Goal: Task Accomplishment & Management: Complete application form

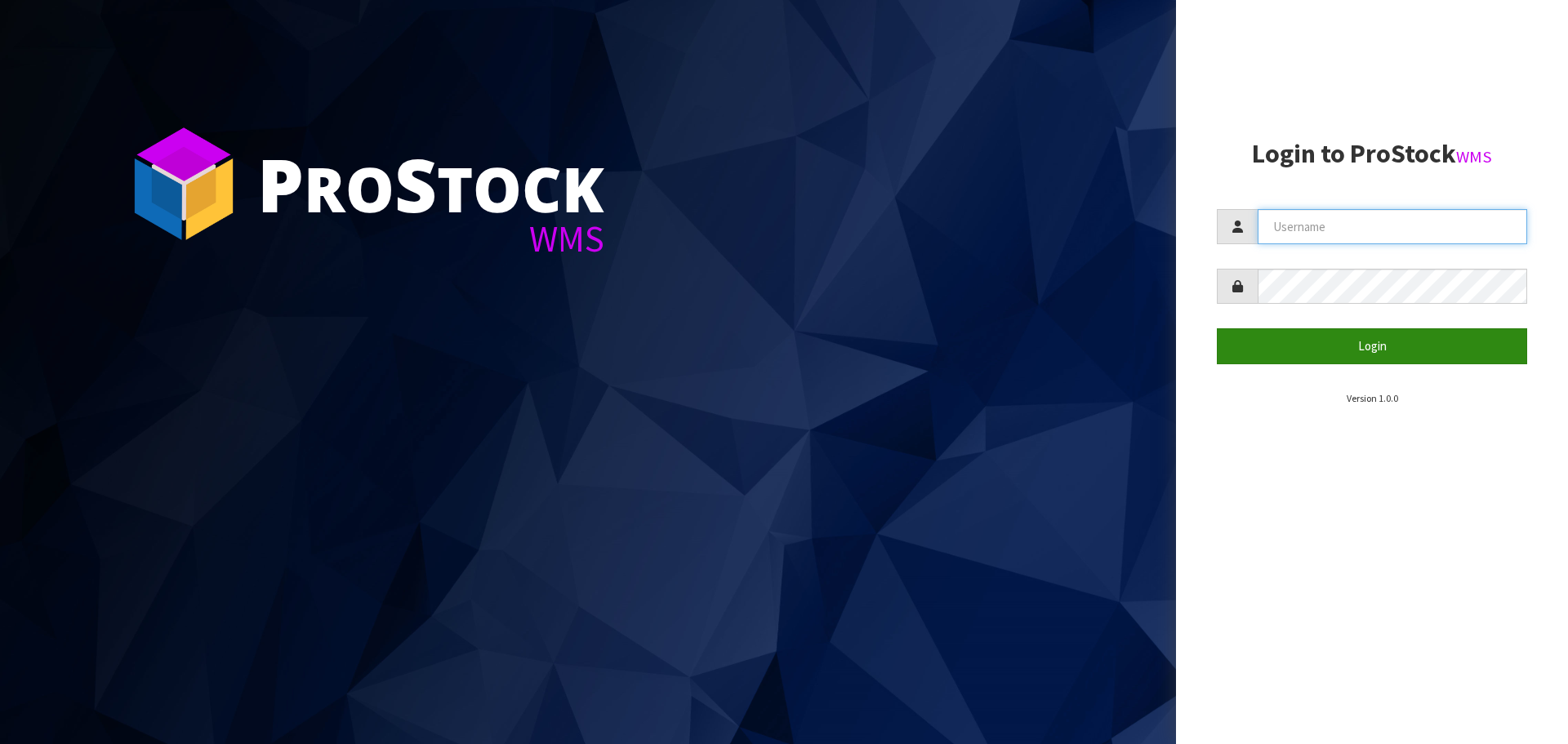
type input "LIFETIMEBRANDS"
click at [1357, 350] on button "Login" at bounding box center [1373, 346] width 310 height 35
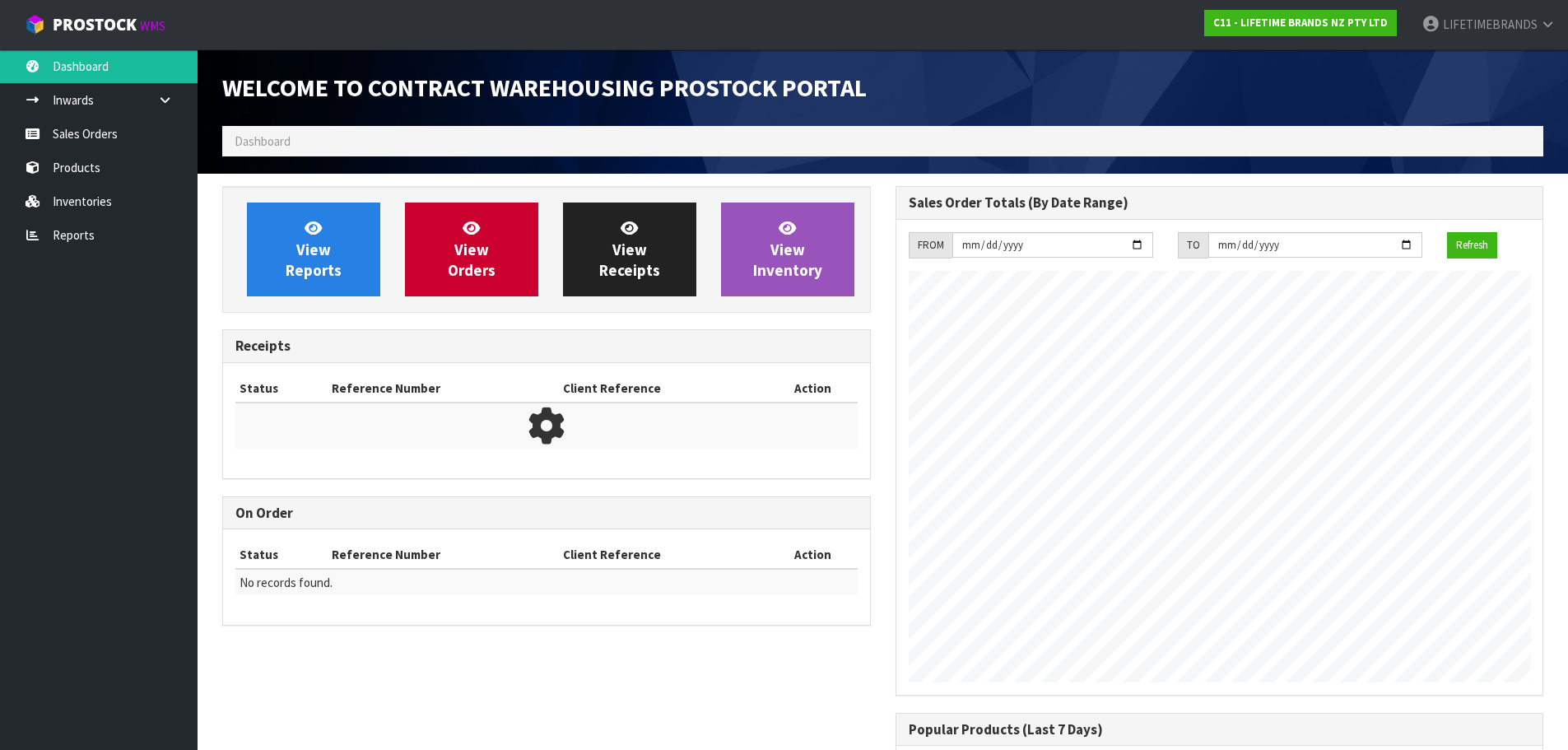
scroll to position [913, 672]
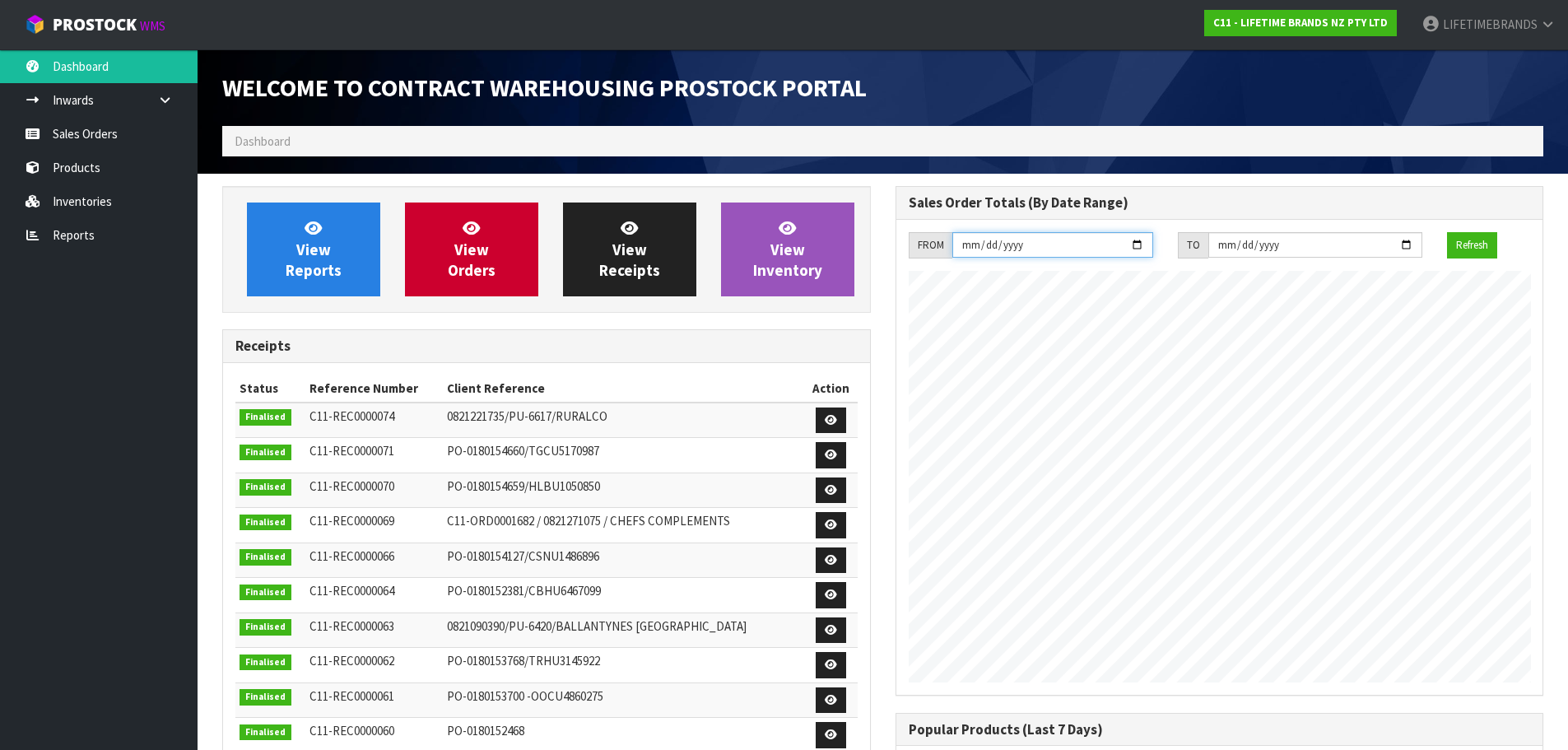
click at [1136, 249] on input "[DATE]" at bounding box center [1052, 245] width 201 height 25
type input "[DATE]"
click at [1404, 246] on input "[DATE]" at bounding box center [1315, 245] width 214 height 25
click at [1477, 245] on button "Refresh" at bounding box center [1472, 245] width 50 height 26
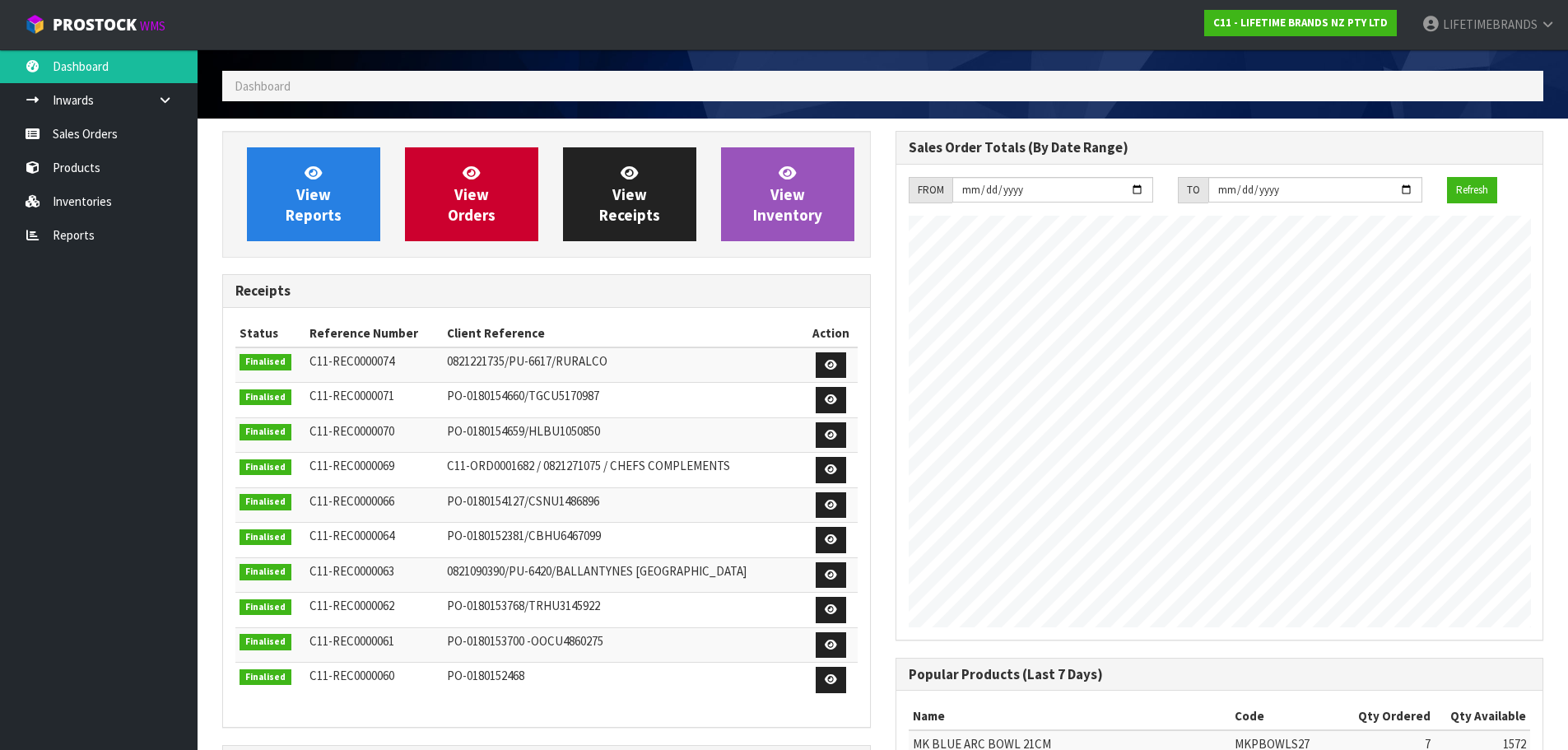
scroll to position [82, 0]
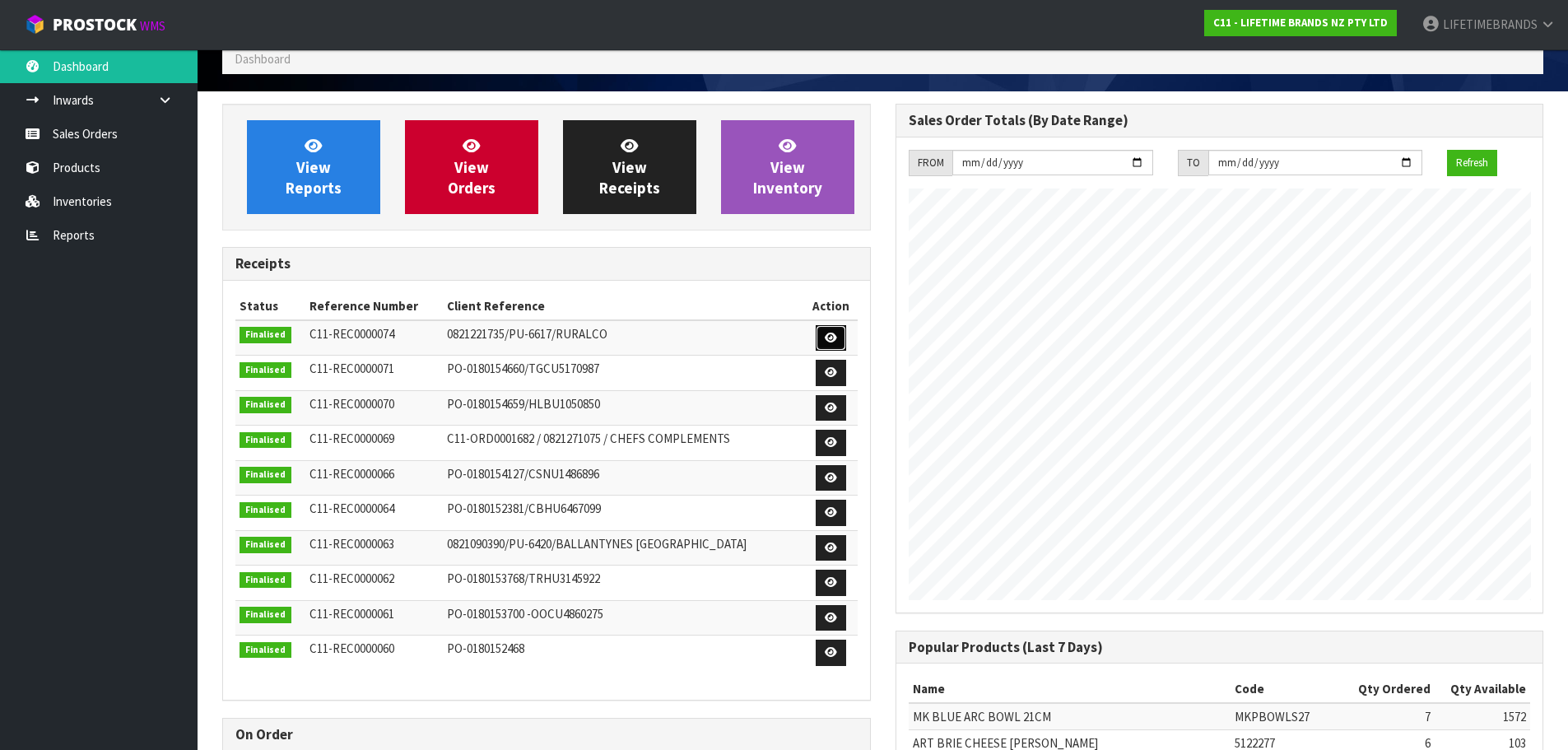
click at [824, 334] on icon at bounding box center [830, 338] width 13 height 11
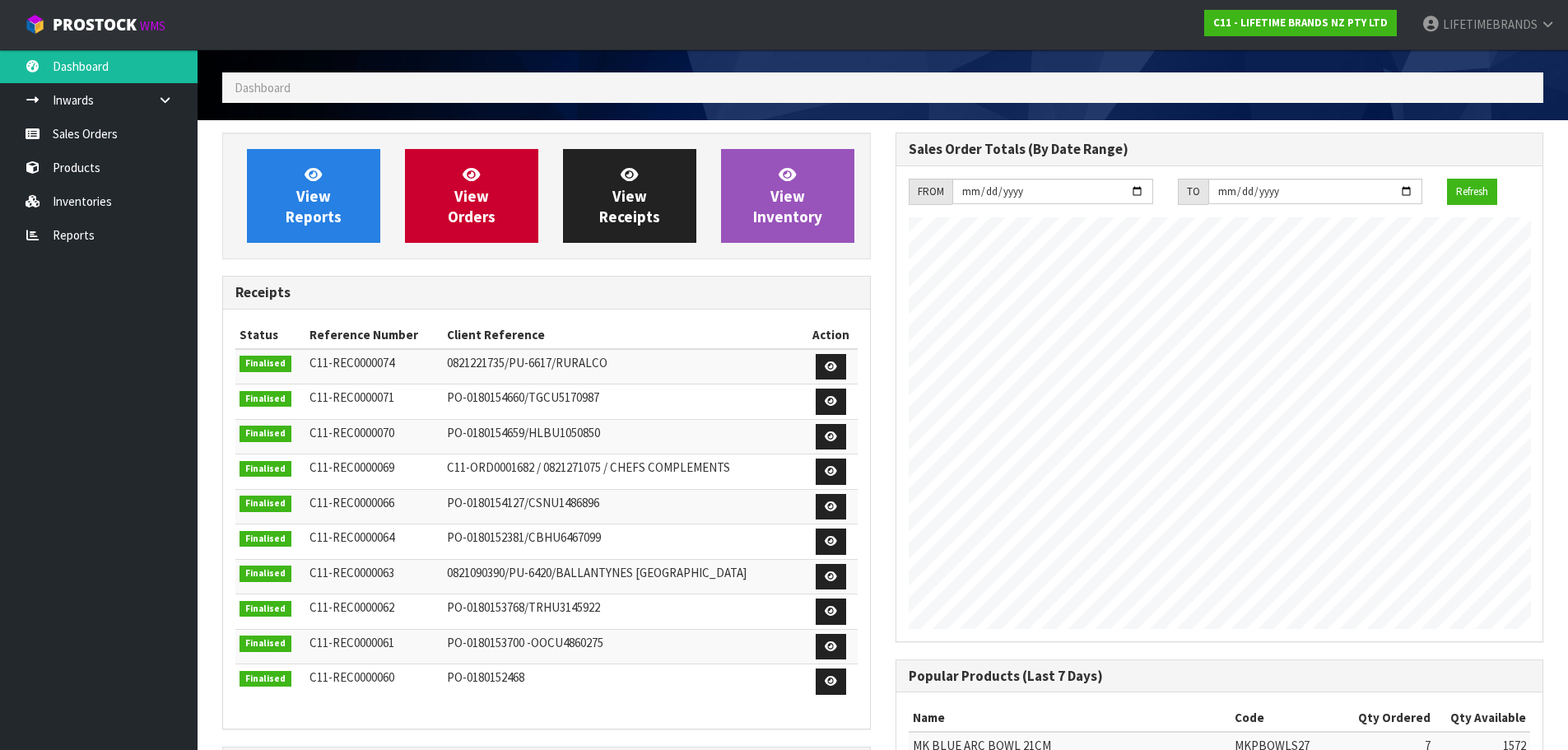
scroll to position [82, 0]
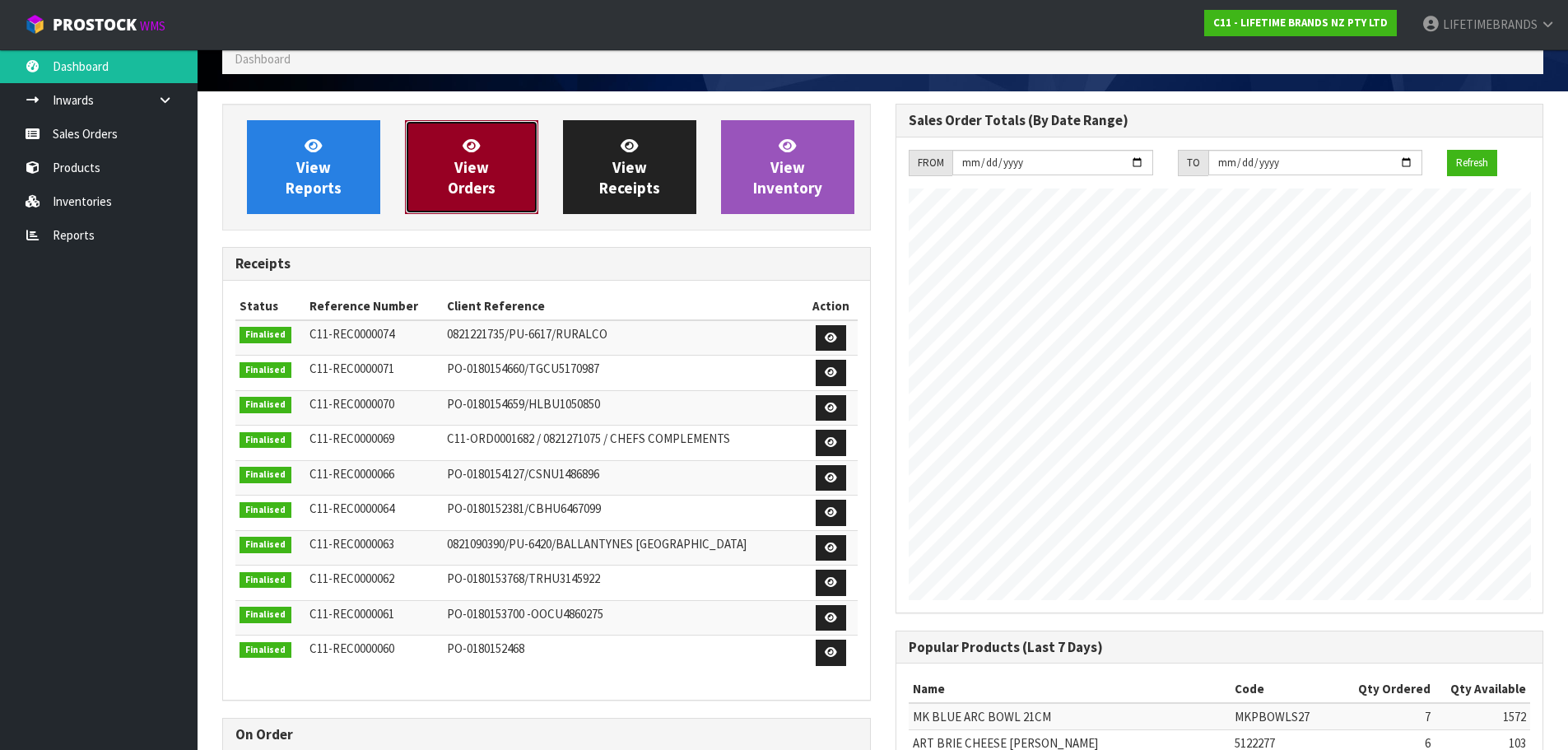
click at [444, 163] on link "View Orders" at bounding box center [471, 167] width 133 height 94
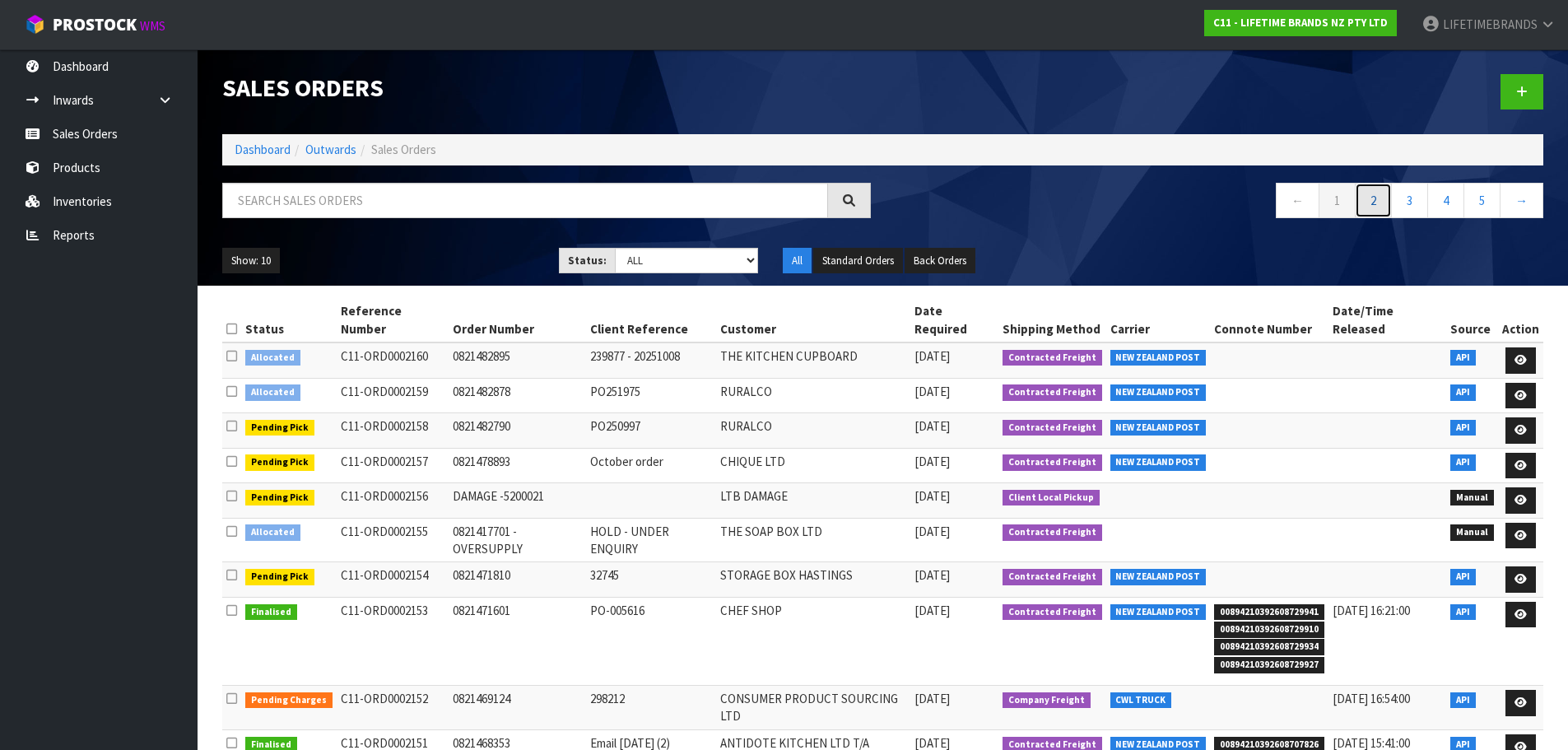
click at [1381, 199] on link "2" at bounding box center [1373, 200] width 37 height 35
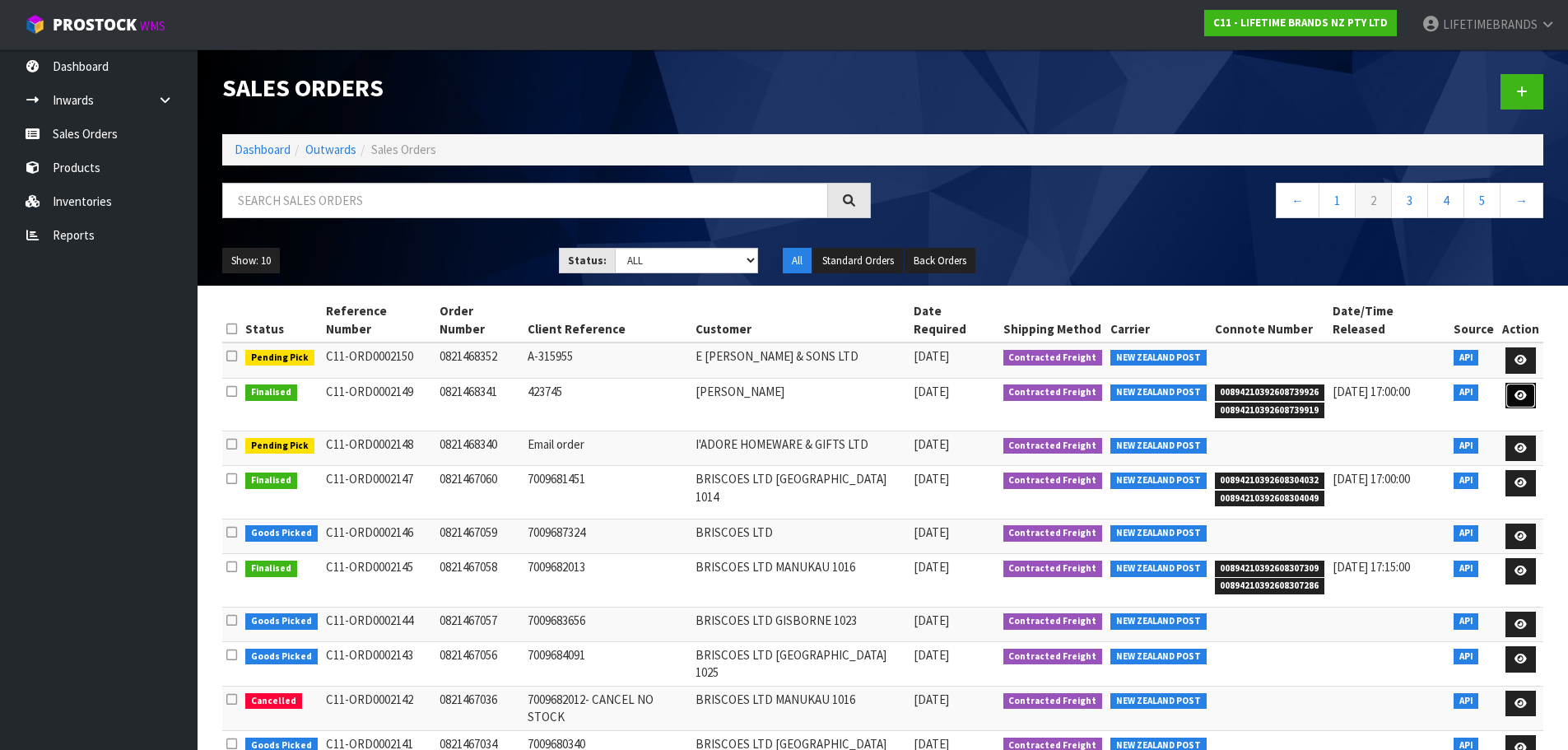
click at [1523, 390] on icon at bounding box center [1520, 395] width 13 height 11
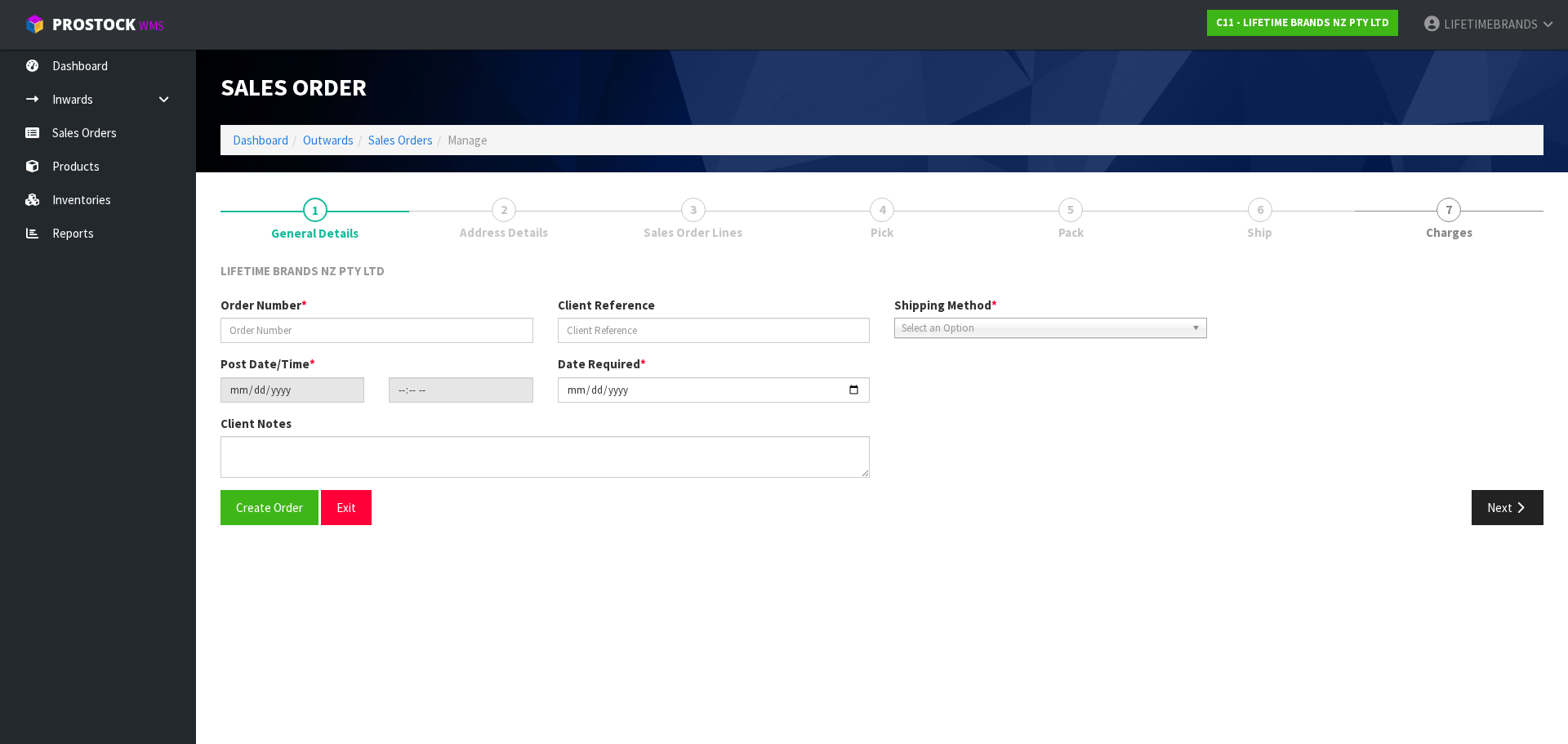
type input "0821468341"
type input "423745"
type input "[DATE]"
type input "16:04:44.000"
type input "[DATE]"
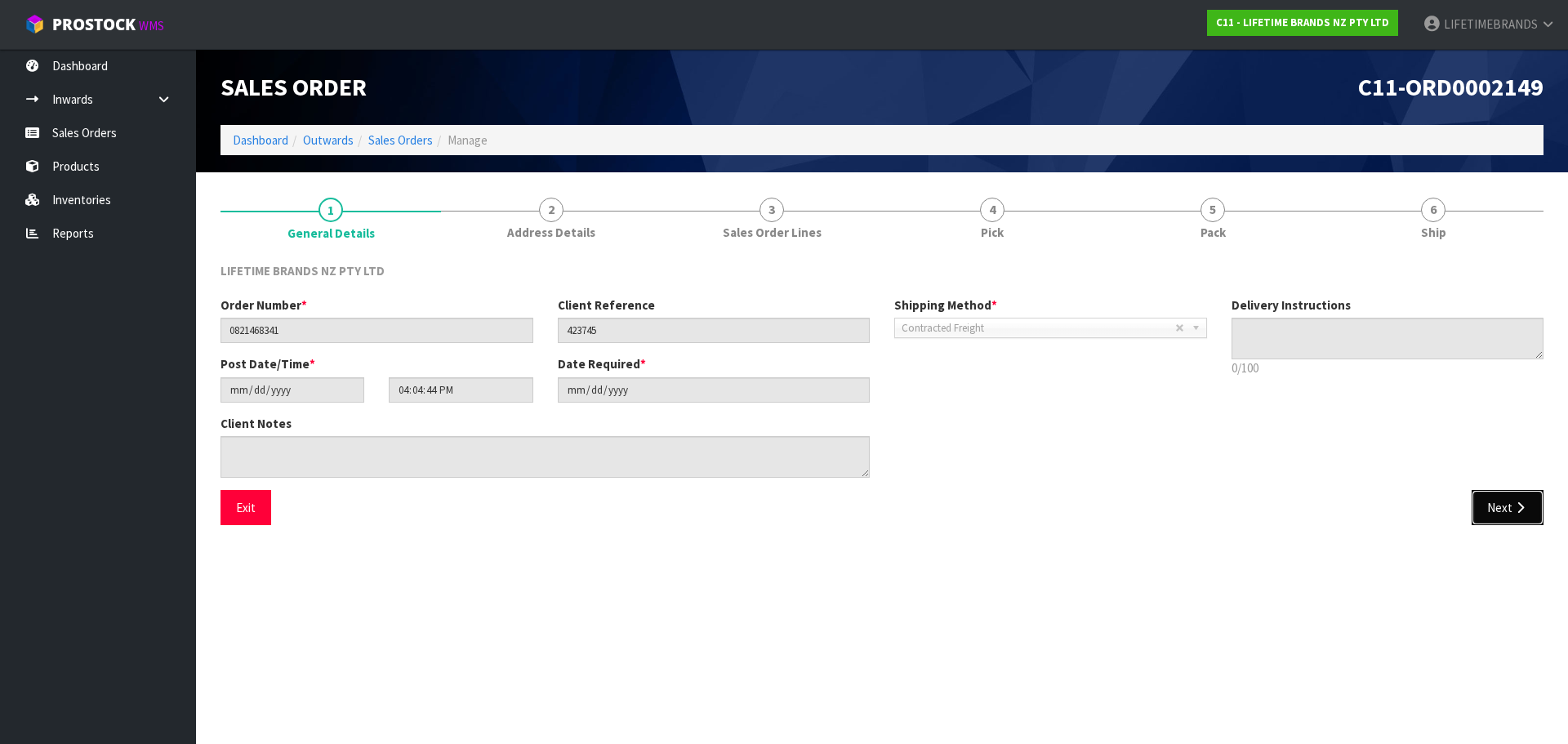
click at [1494, 502] on button "Next" at bounding box center [1507, 507] width 72 height 35
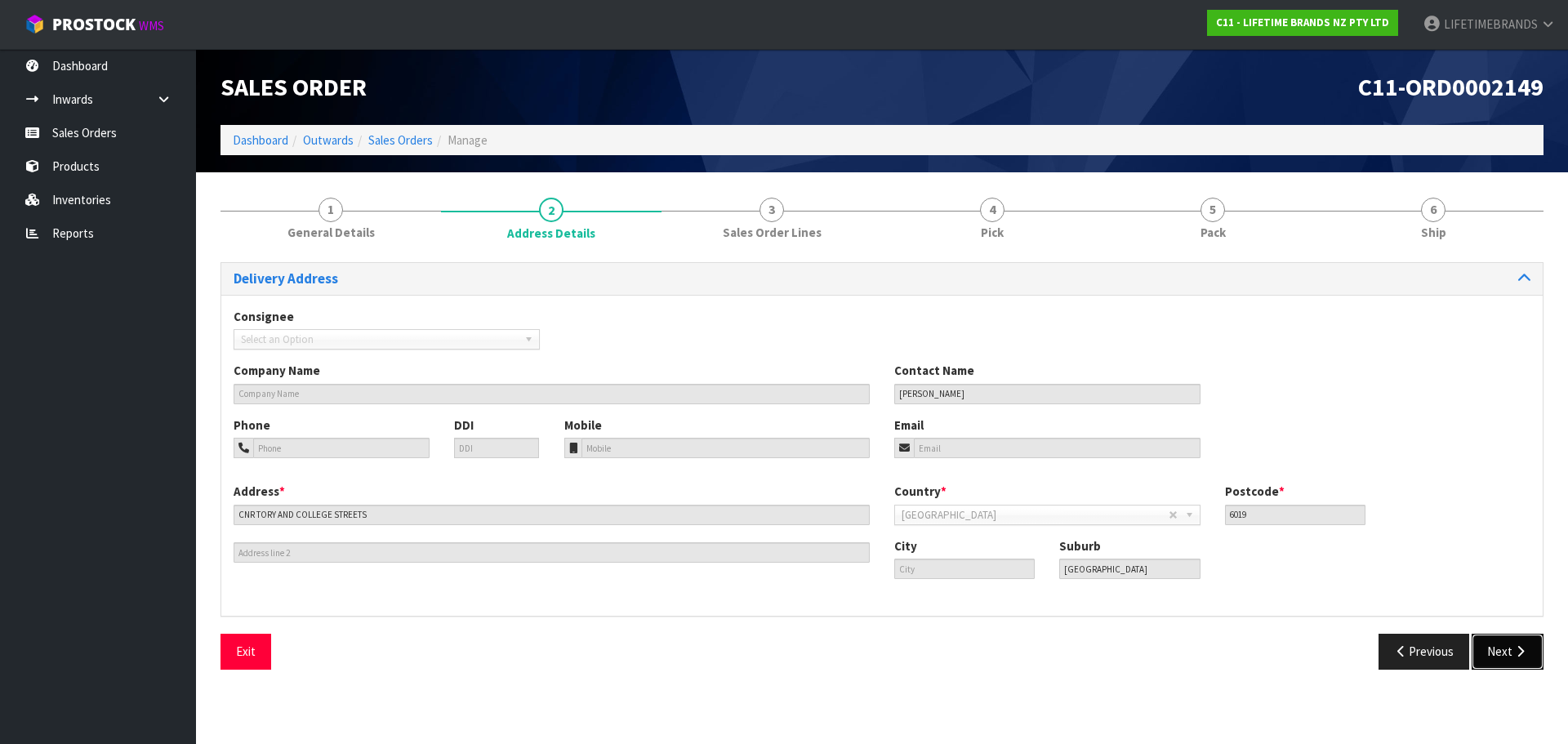
click at [1498, 654] on button "Next" at bounding box center [1507, 652] width 72 height 35
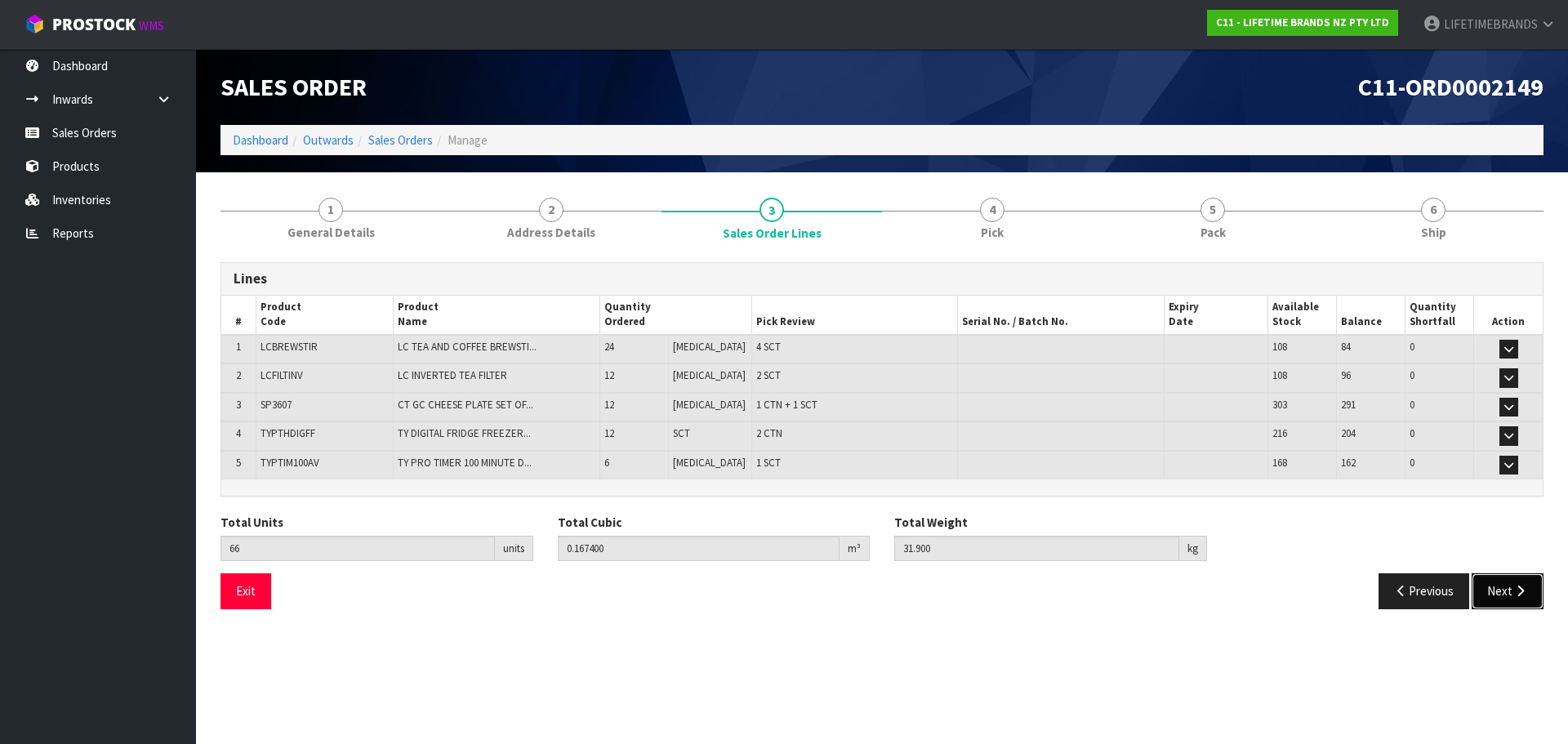
click at [1504, 595] on button "Next" at bounding box center [1507, 591] width 72 height 35
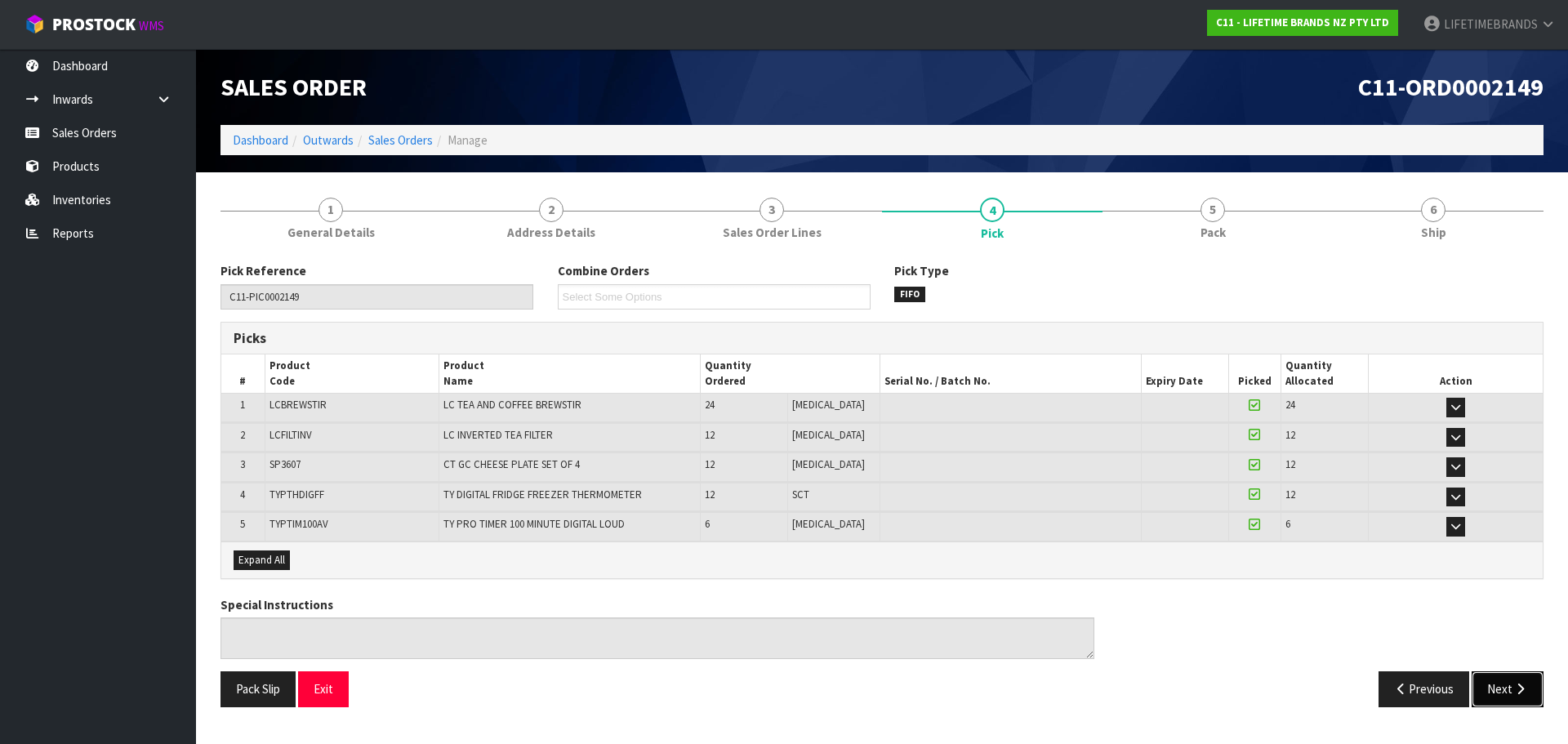
click at [1514, 691] on icon "button" at bounding box center [1521, 688] width 15 height 13
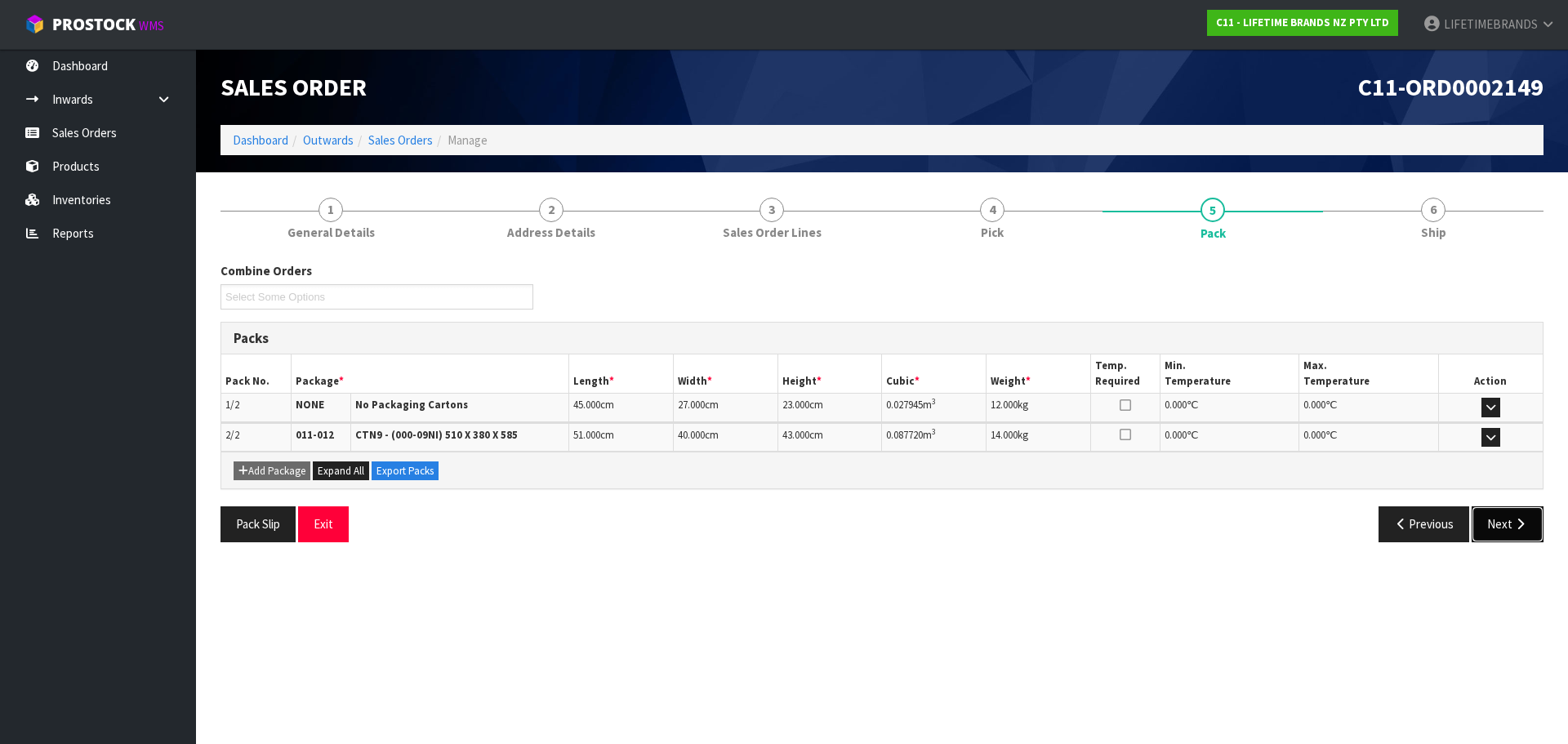
click at [1500, 522] on button "Next" at bounding box center [1507, 524] width 72 height 35
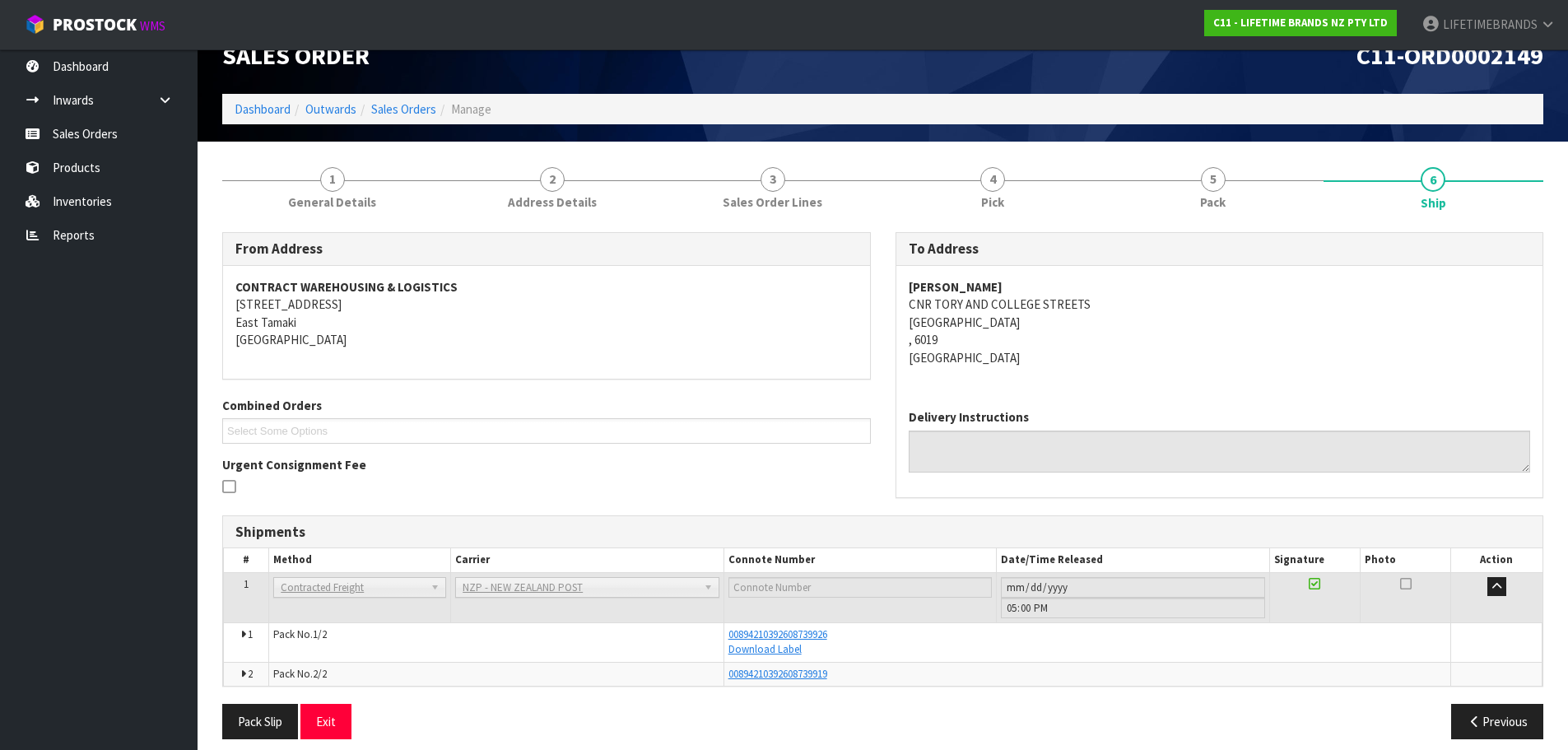
scroll to position [47, 0]
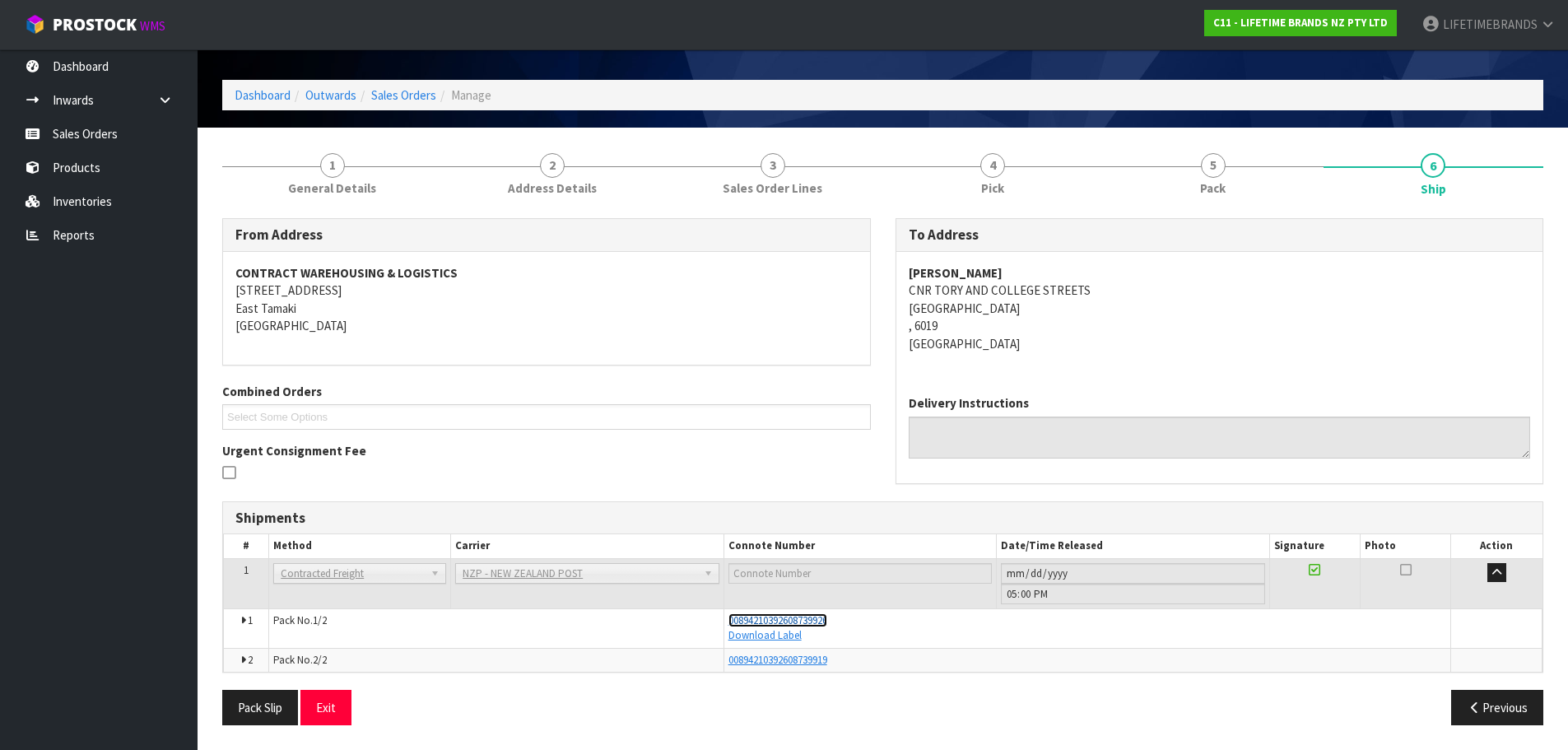
click at [777, 620] on span "00894210392608739926" at bounding box center [778, 620] width 99 height 14
click at [748, 660] on span "00894210392608739919" at bounding box center [778, 660] width 99 height 14
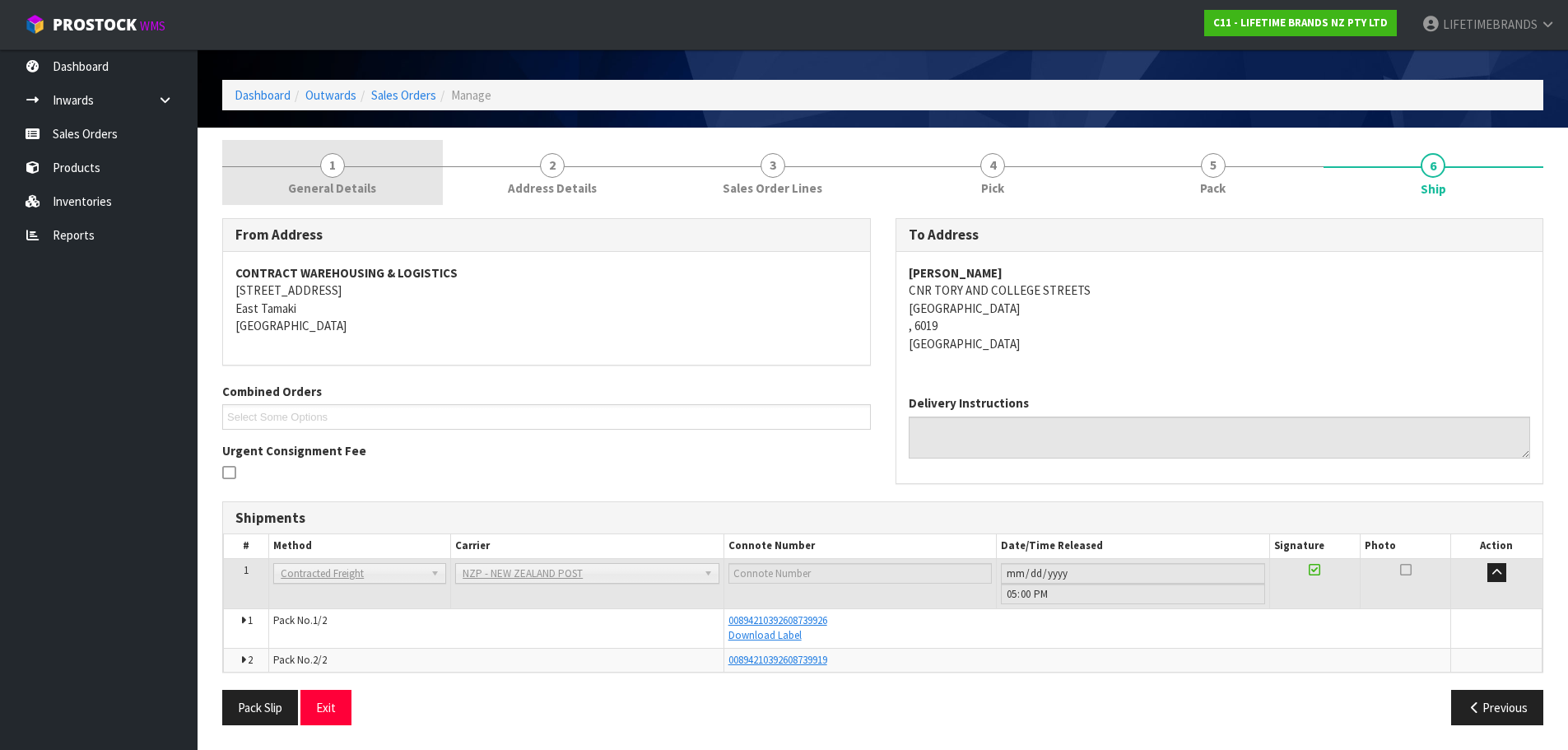
click at [350, 160] on link "1 General Details" at bounding box center [332, 172] width 220 height 65
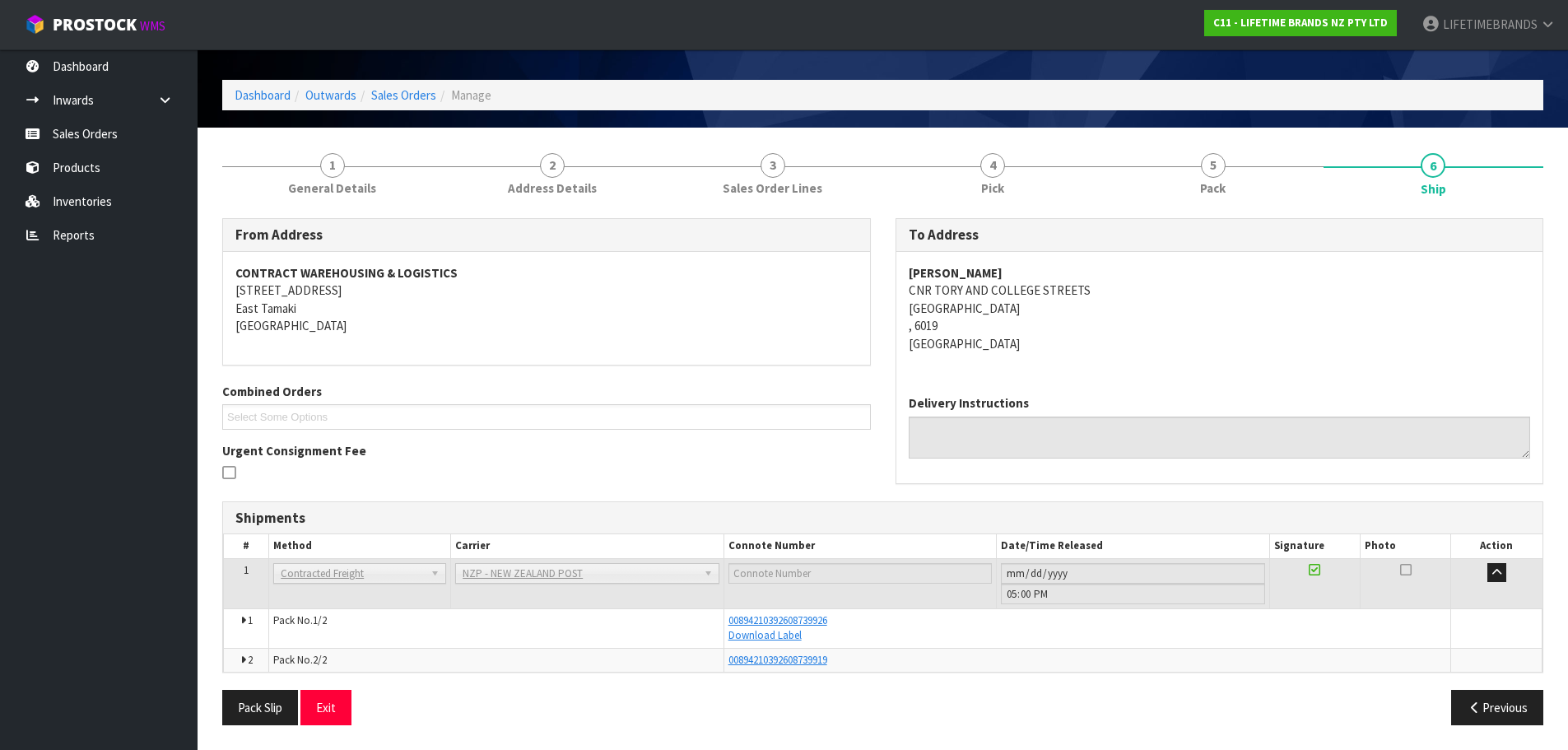
scroll to position [0, 0]
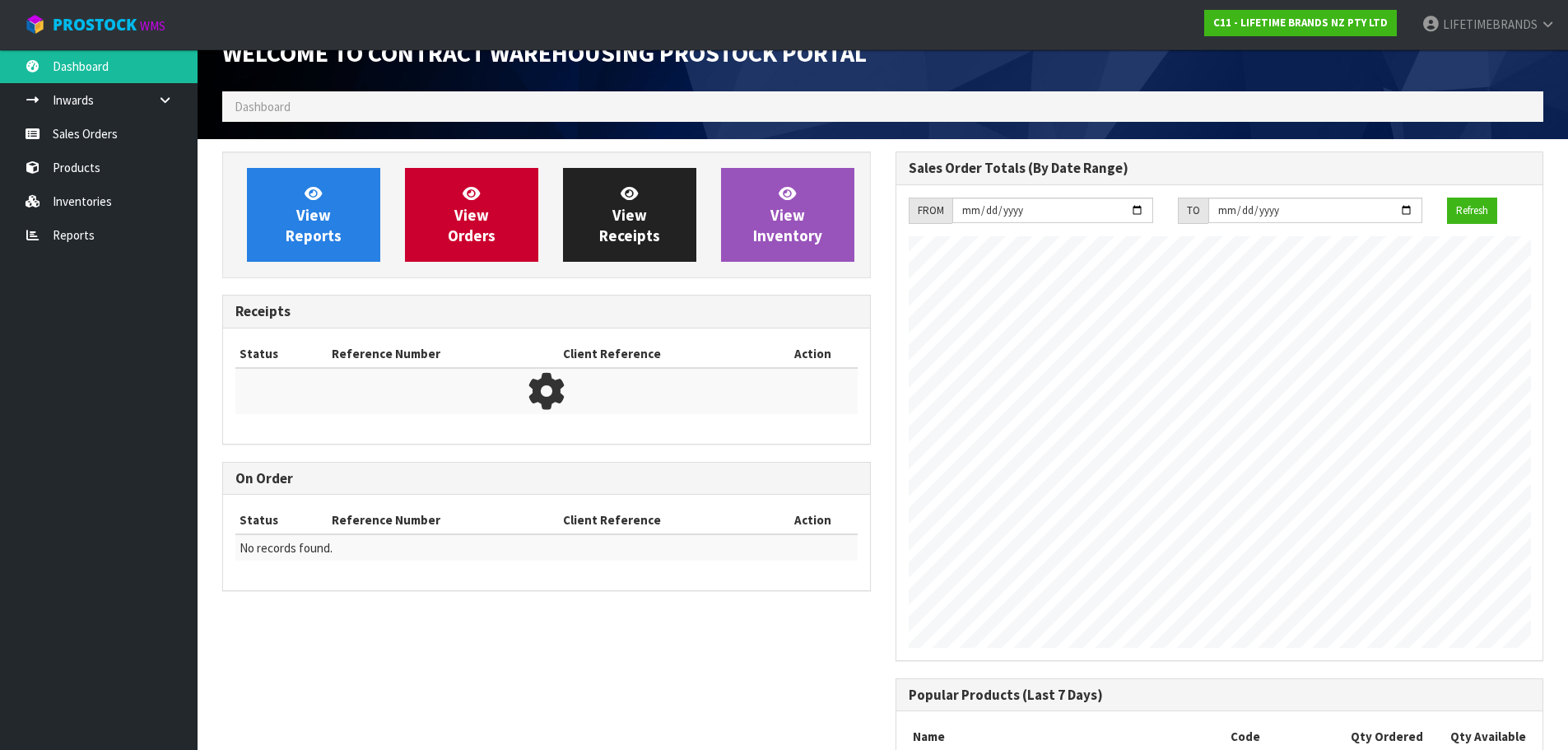
scroll to position [913, 672]
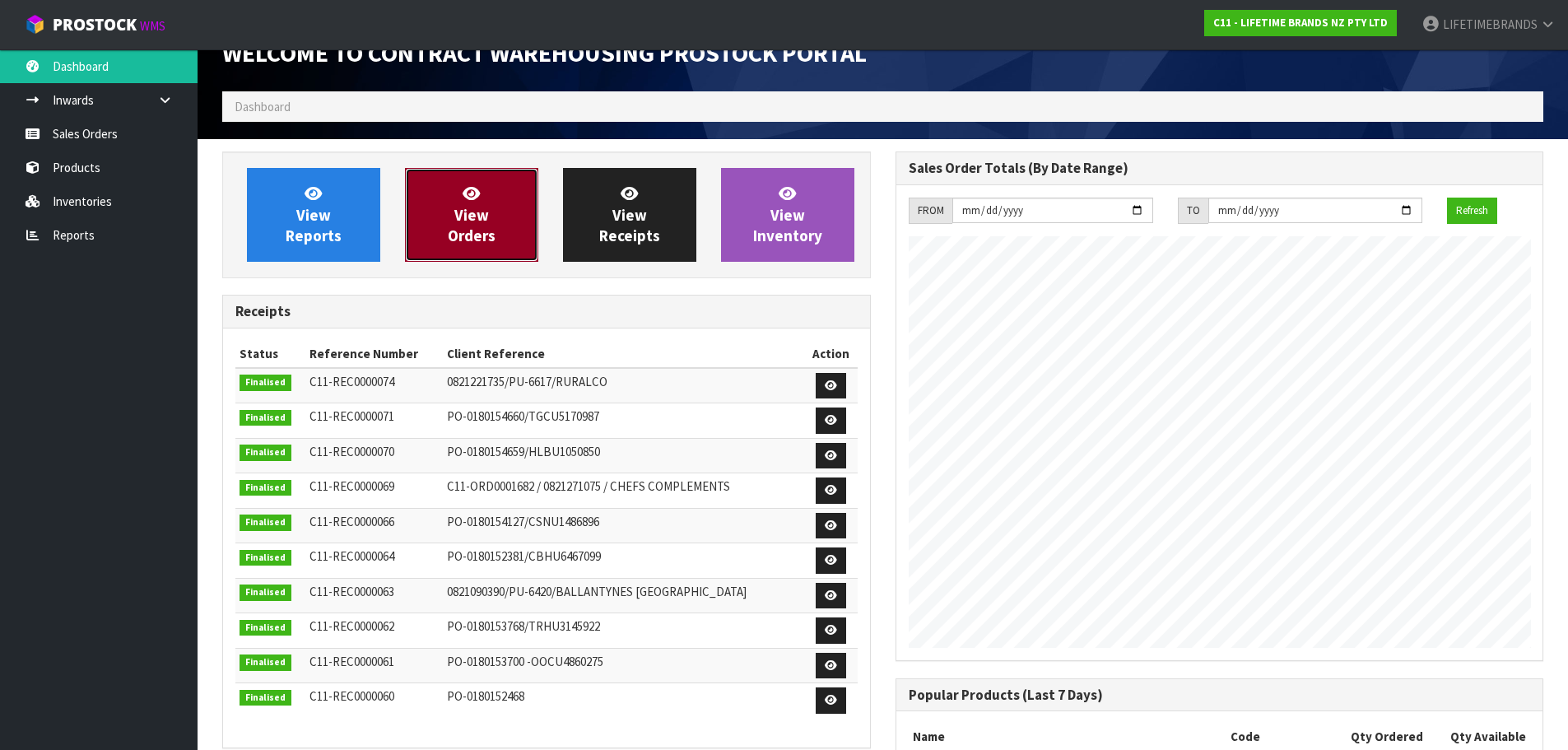
click at [449, 210] on link "View Orders" at bounding box center [471, 214] width 133 height 94
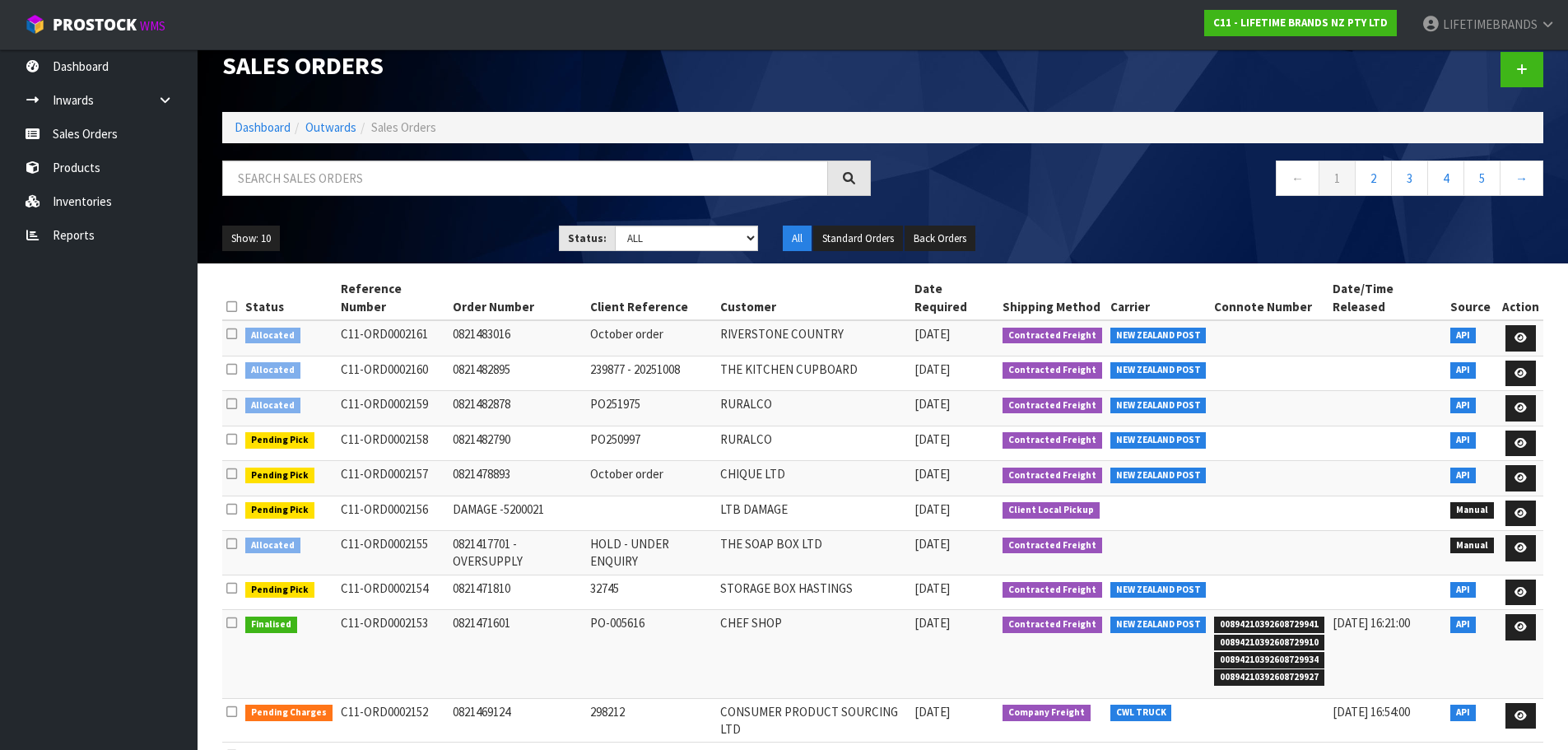
scroll to position [35, 0]
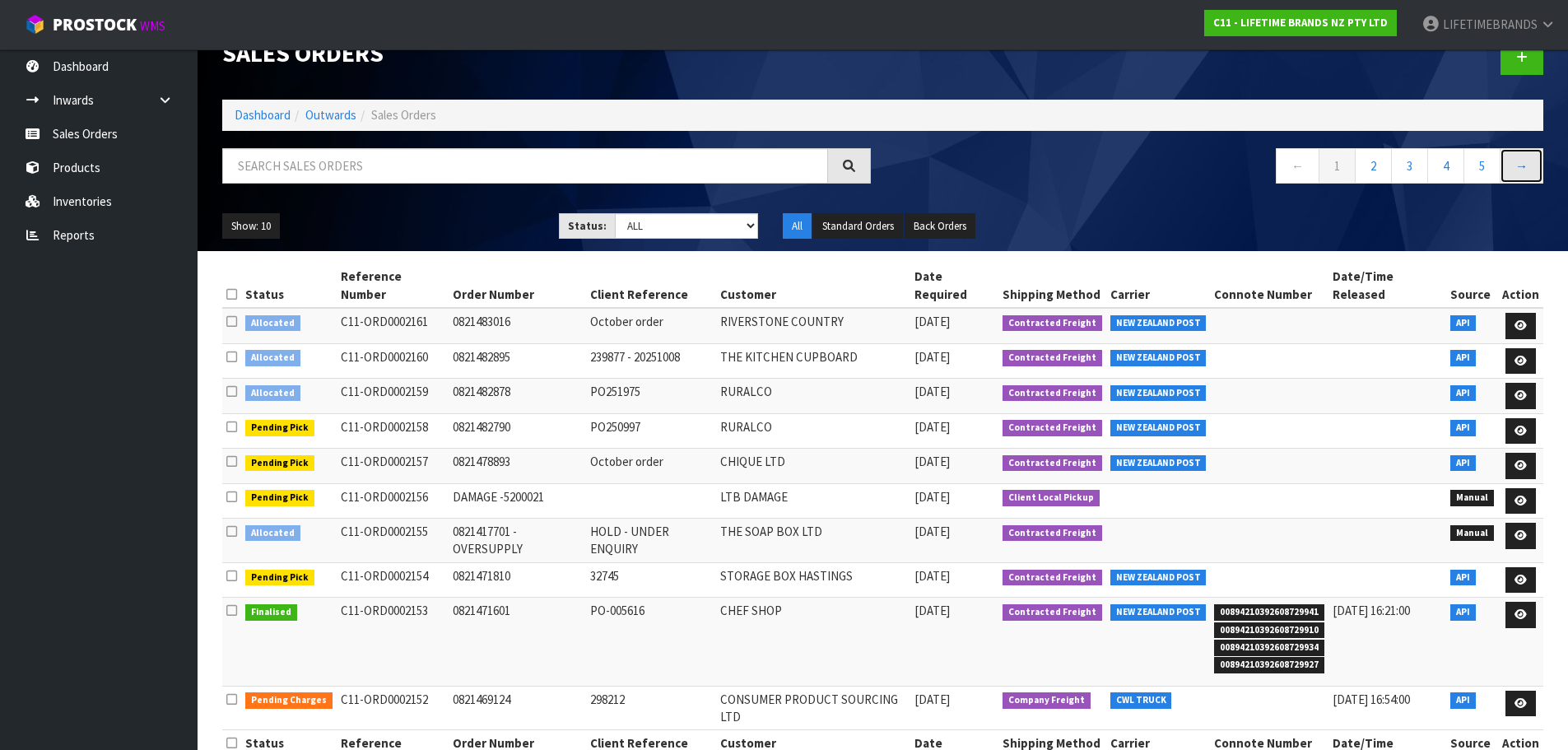
click at [1526, 167] on link "→" at bounding box center [1520, 166] width 44 height 35
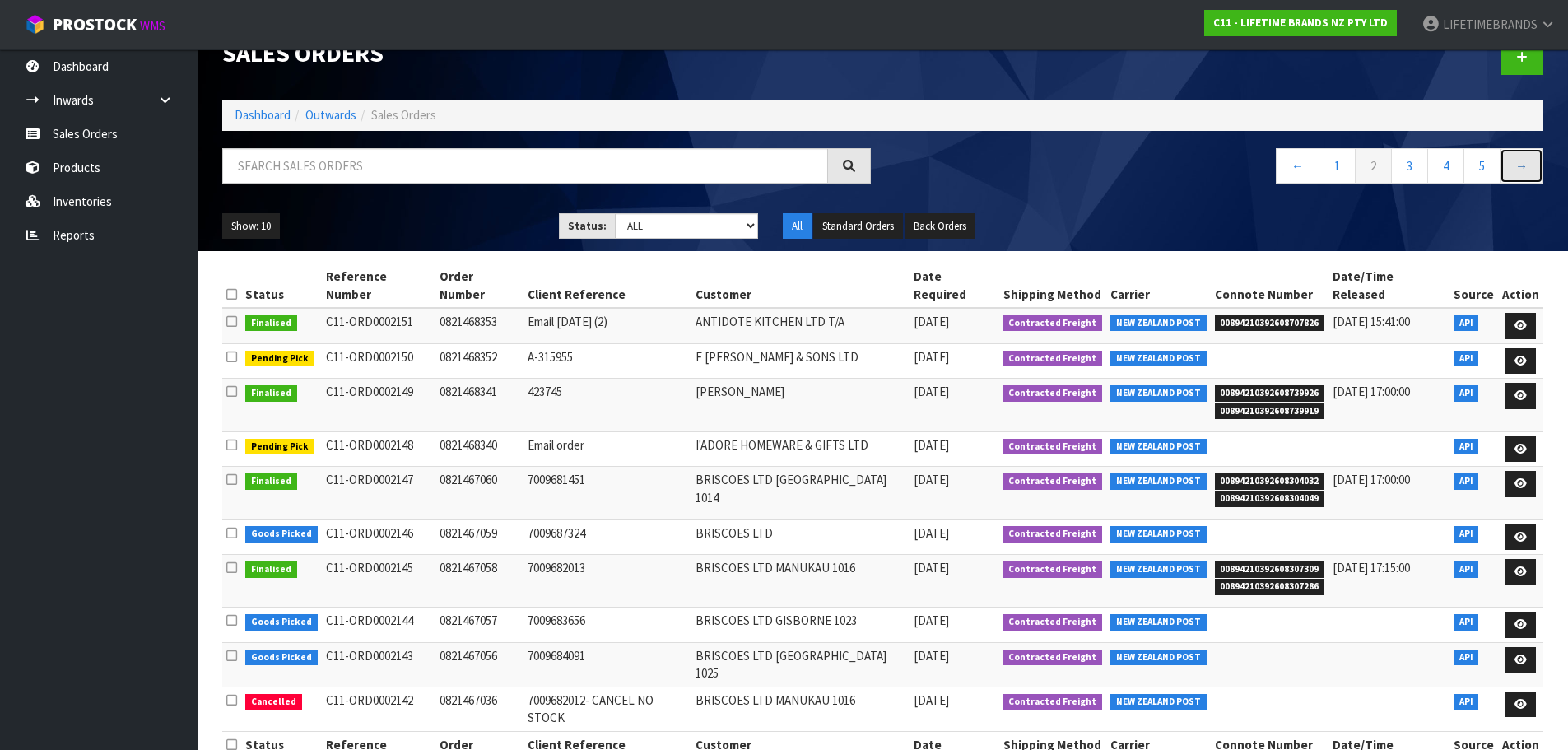
click at [1526, 167] on link "→" at bounding box center [1520, 166] width 44 height 35
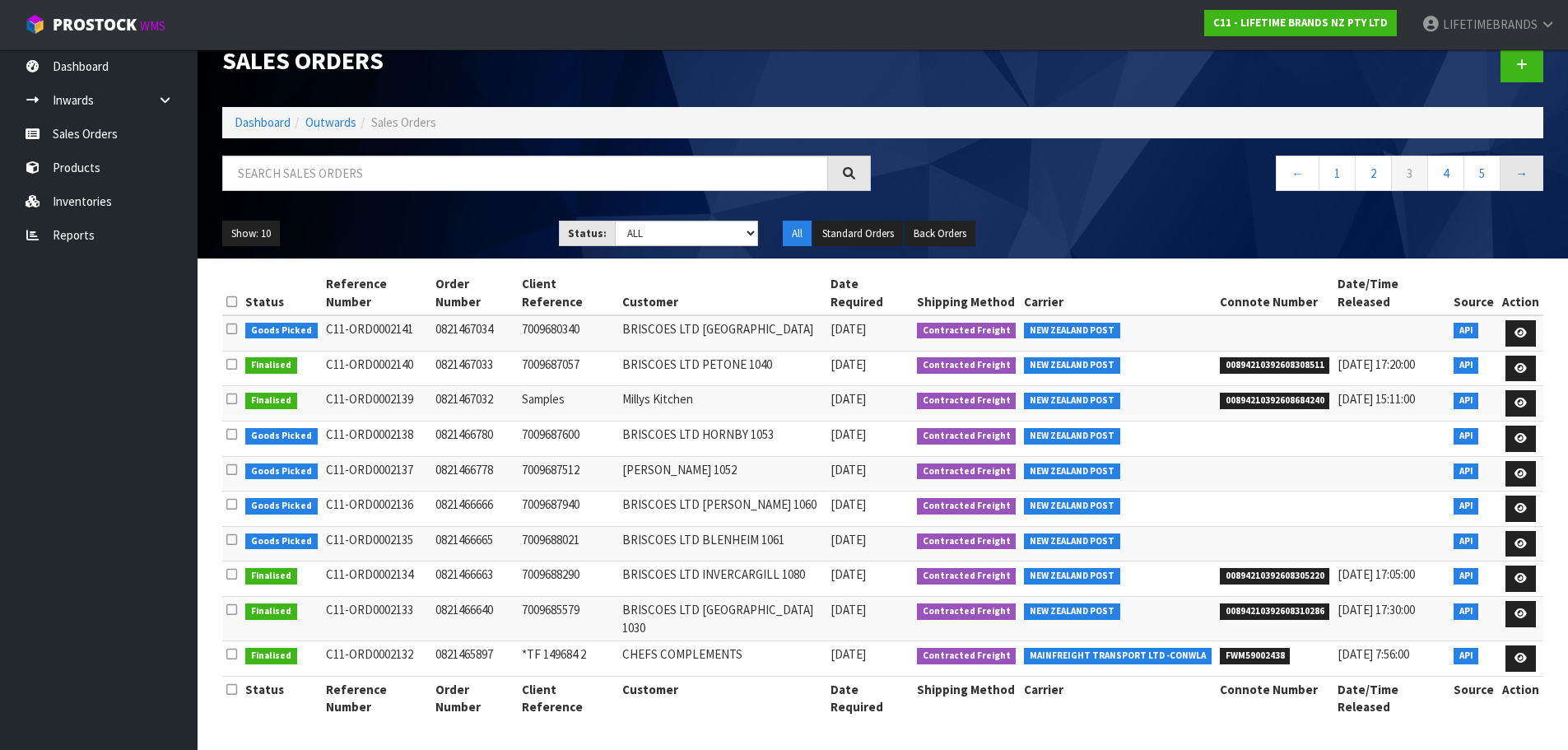
scroll to position [0, 0]
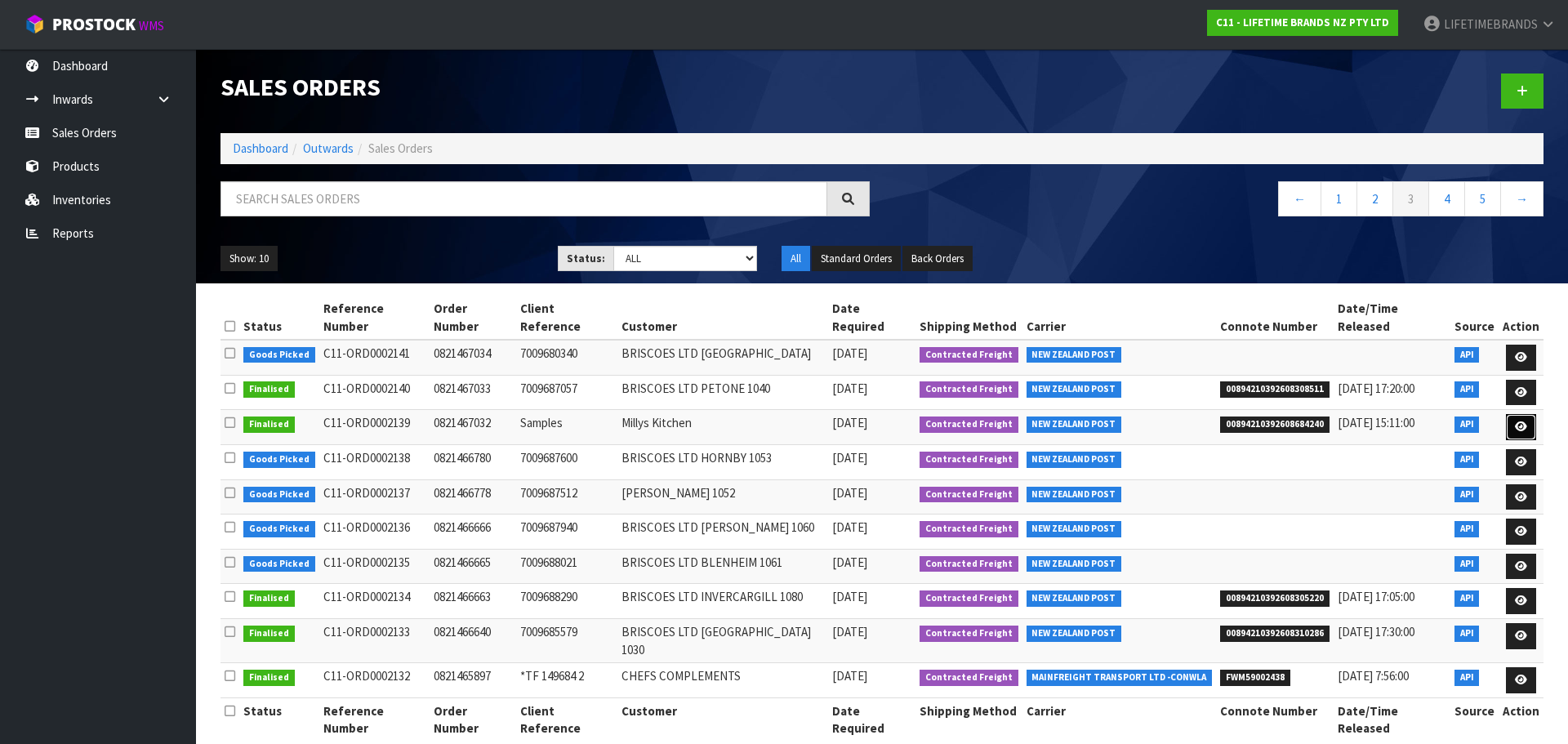
click at [1524, 414] on link at bounding box center [1521, 426] width 30 height 26
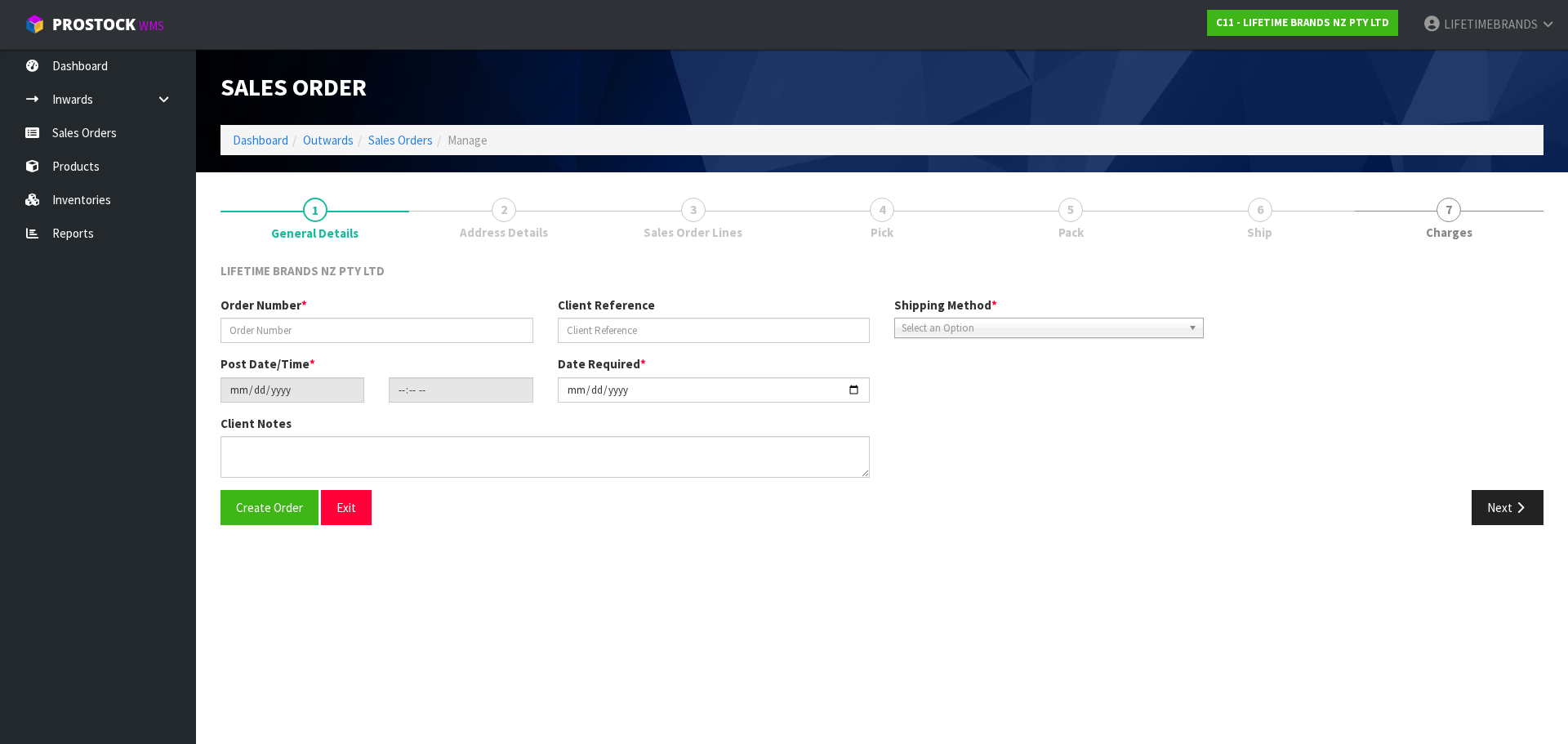
type input "0821467032"
type input "Samples"
type input "[DATE]"
type input "11:44:42.000"
type input "[DATE]"
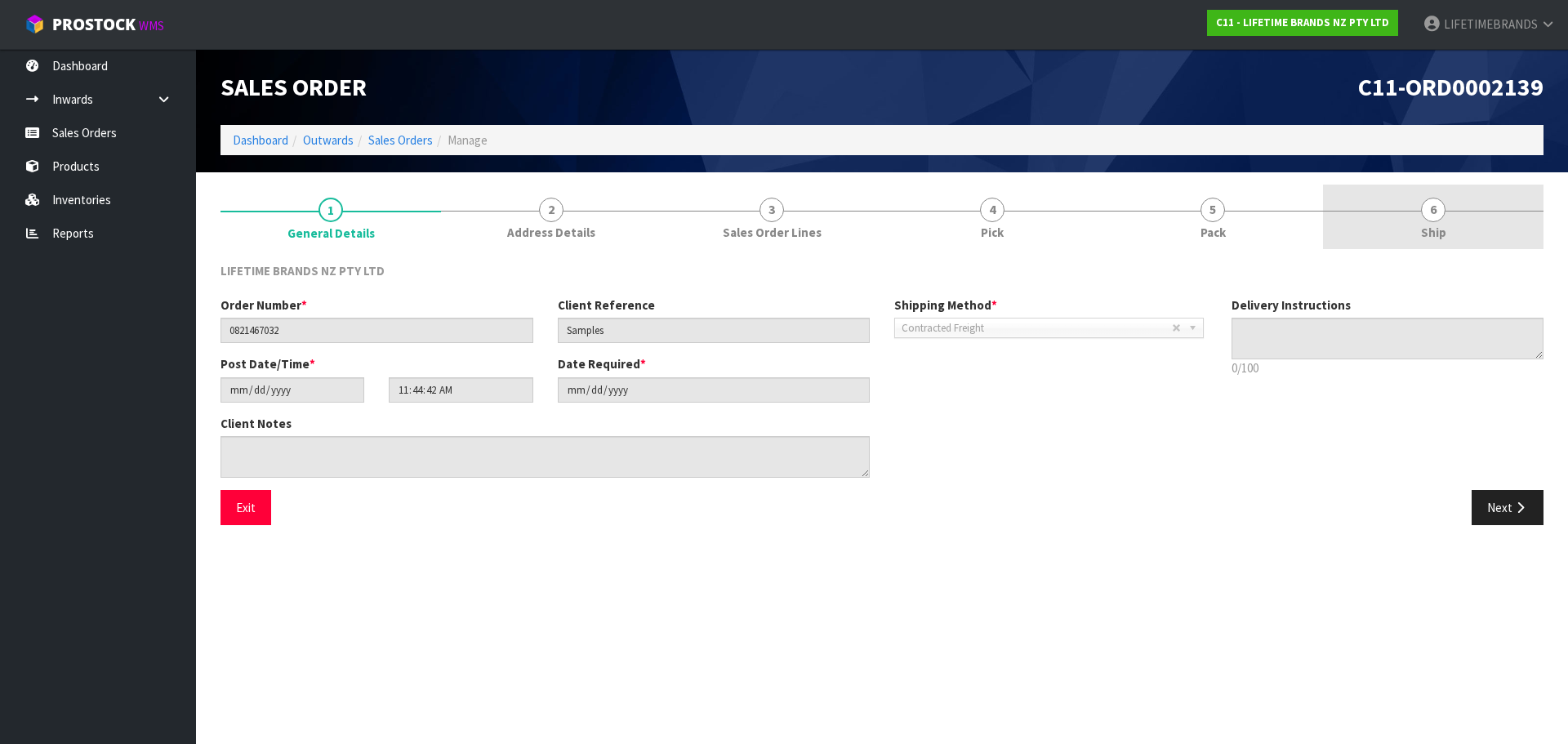
click at [1426, 219] on span "6" at bounding box center [1433, 209] width 24 height 24
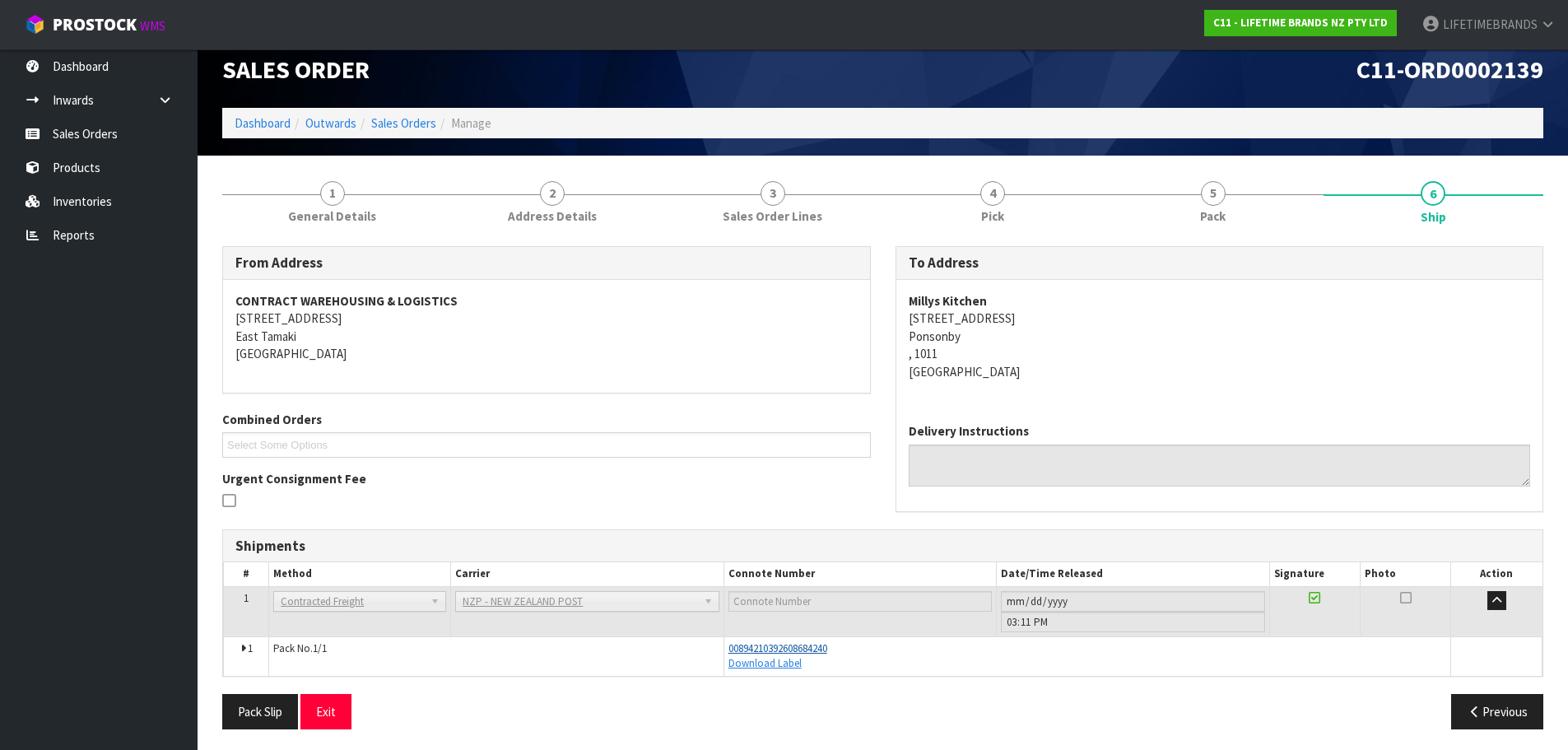
scroll to position [22, 0]
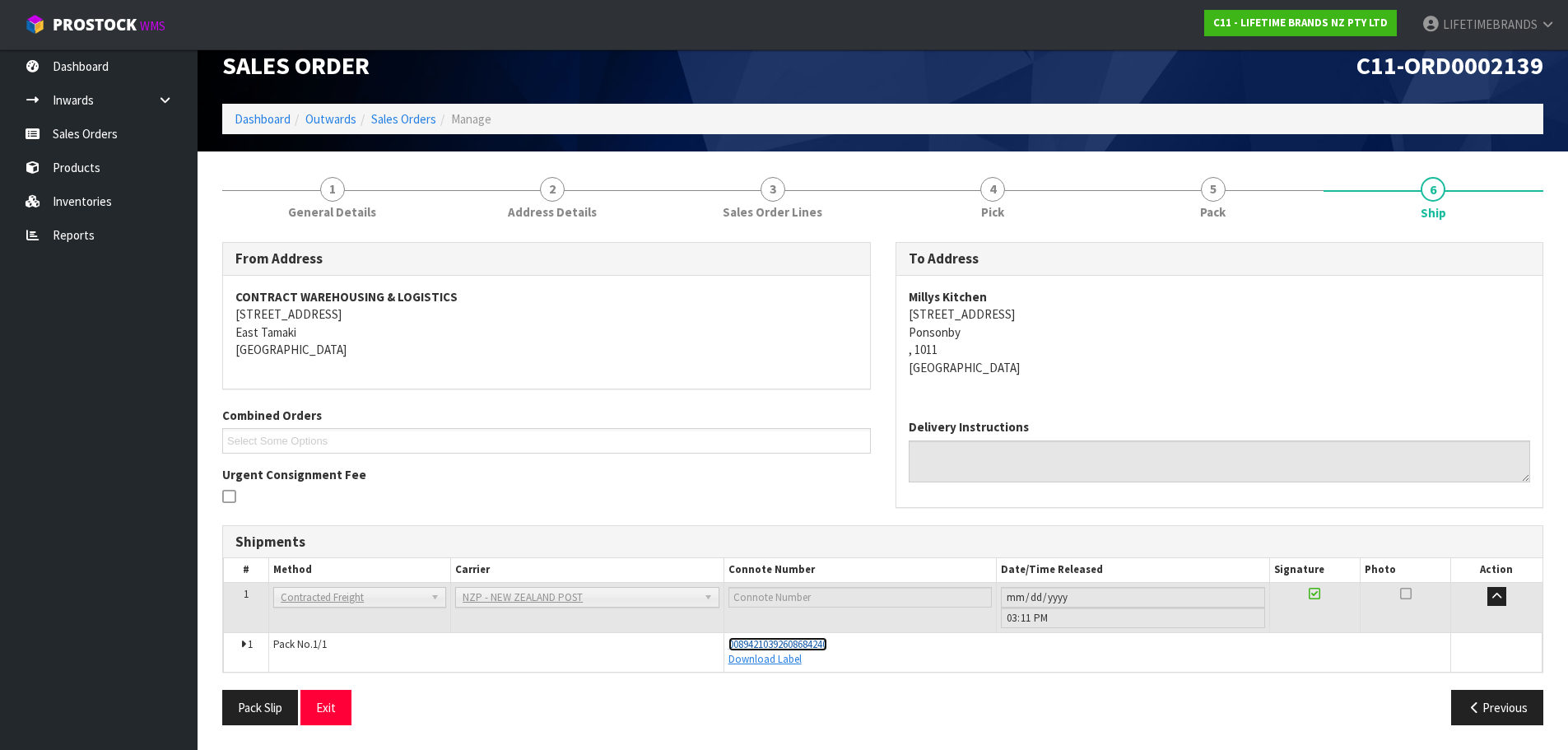
click at [775, 642] on span "00894210392608684240" at bounding box center [778, 644] width 99 height 14
click at [329, 177] on span "1" at bounding box center [332, 188] width 24 height 24
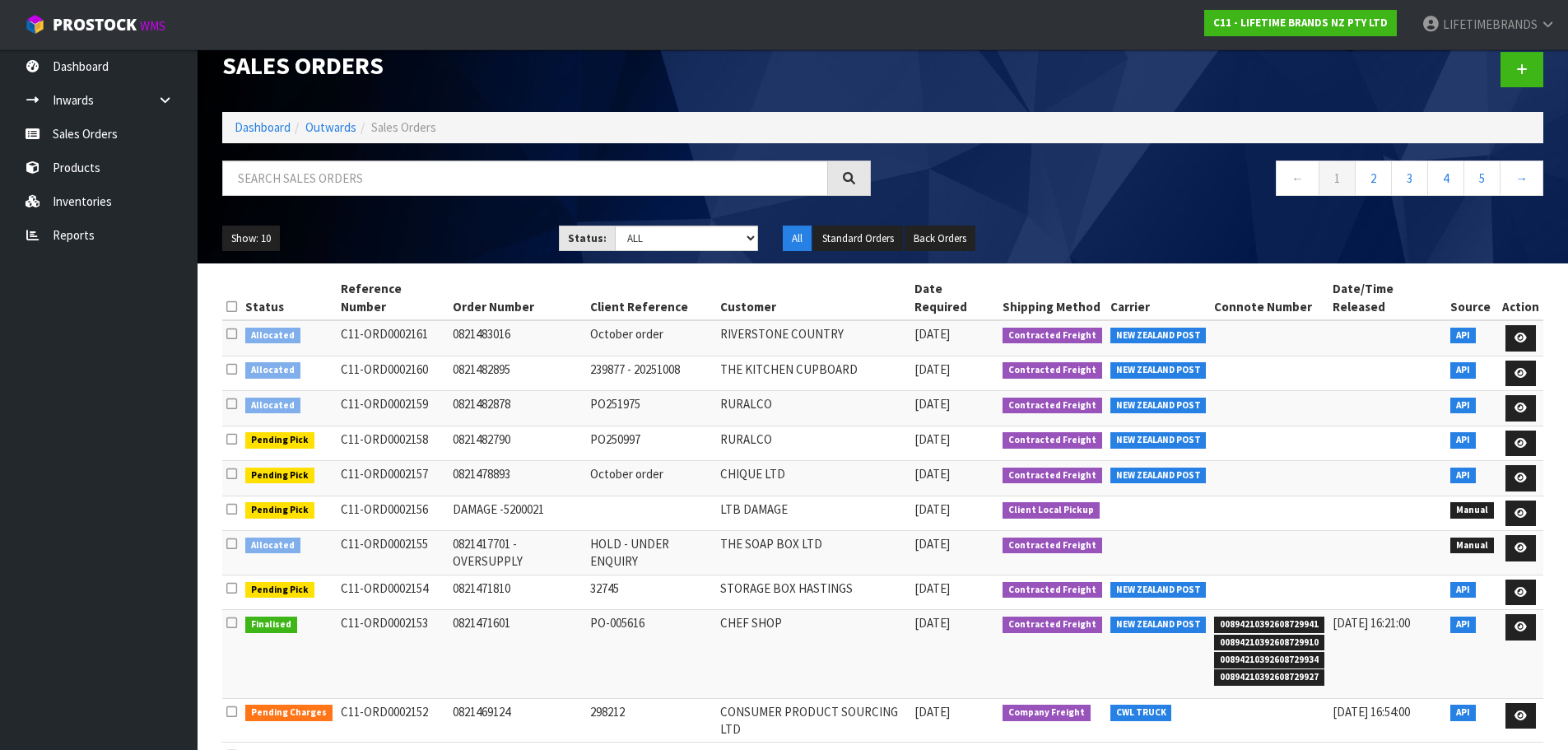
scroll to position [35, 0]
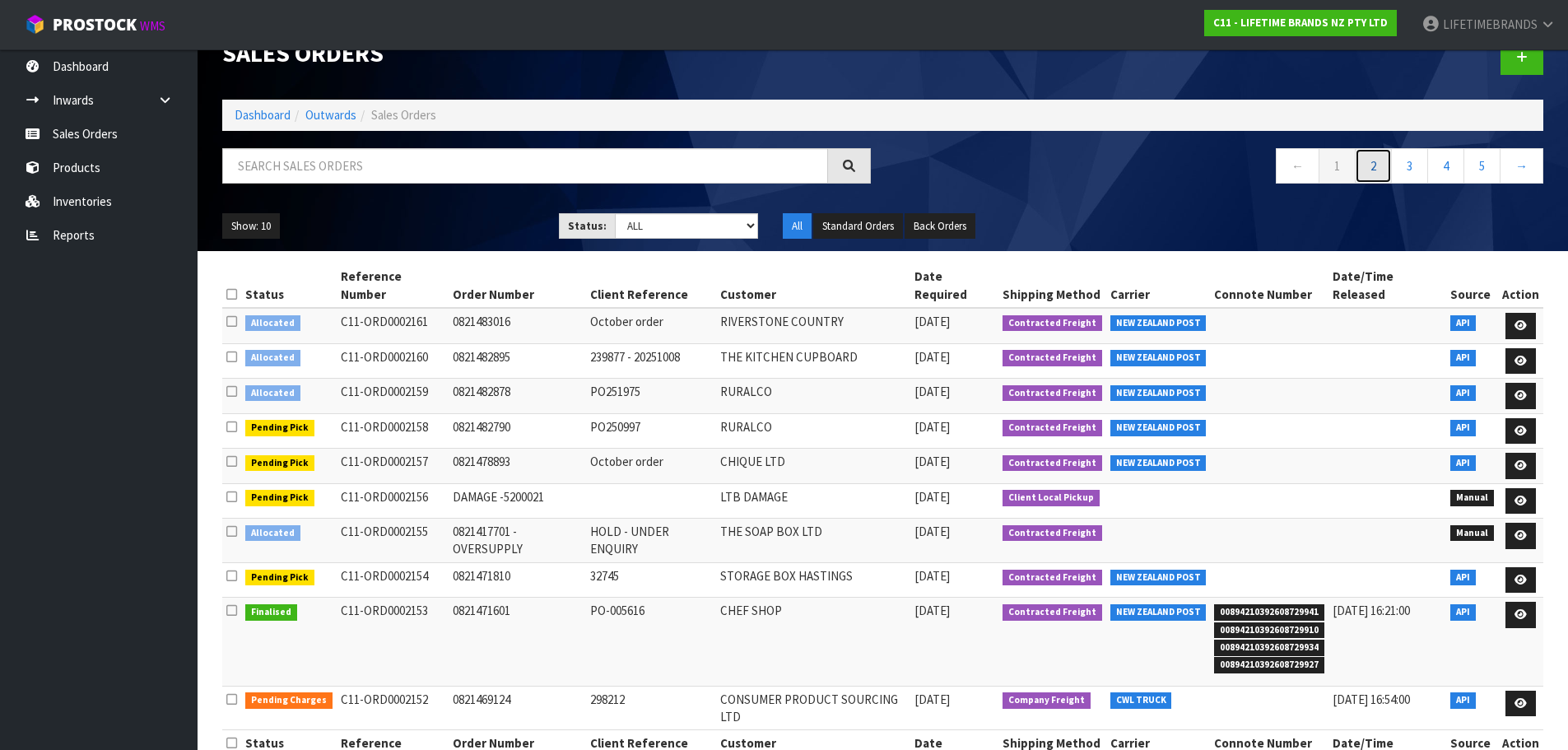
click at [1379, 162] on link "2" at bounding box center [1373, 166] width 37 height 35
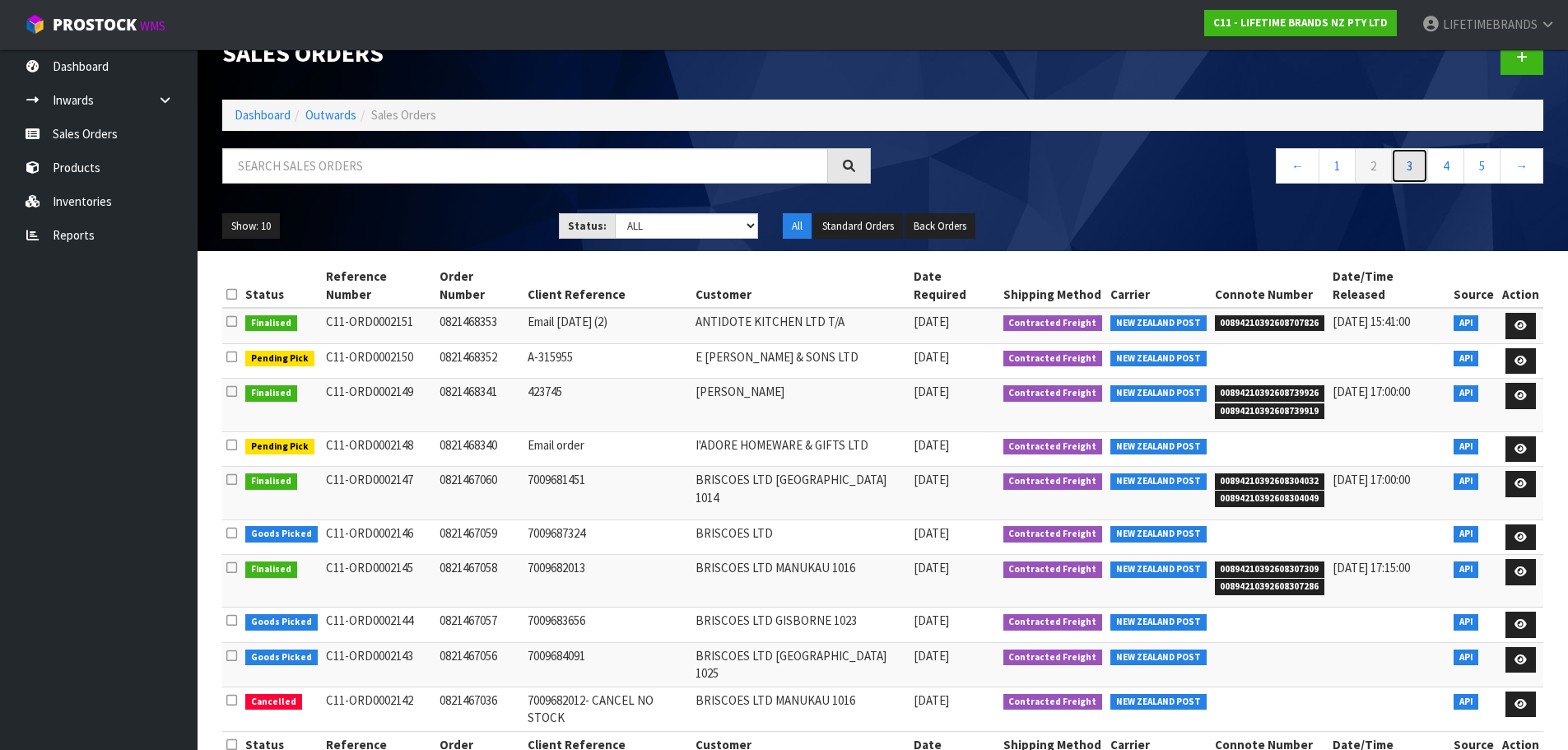
click at [1405, 168] on link "3" at bounding box center [1409, 166] width 37 height 35
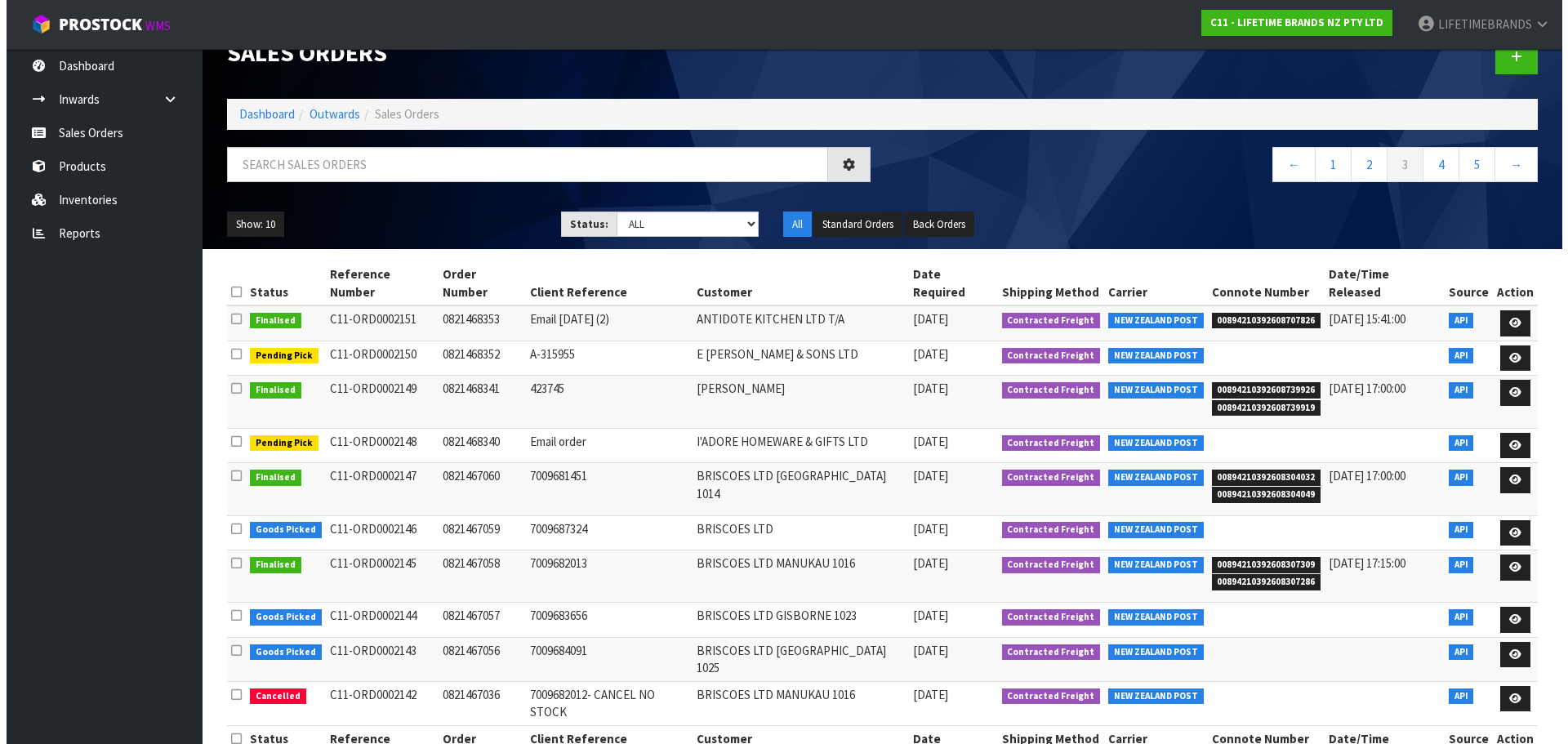
scroll to position [0, 0]
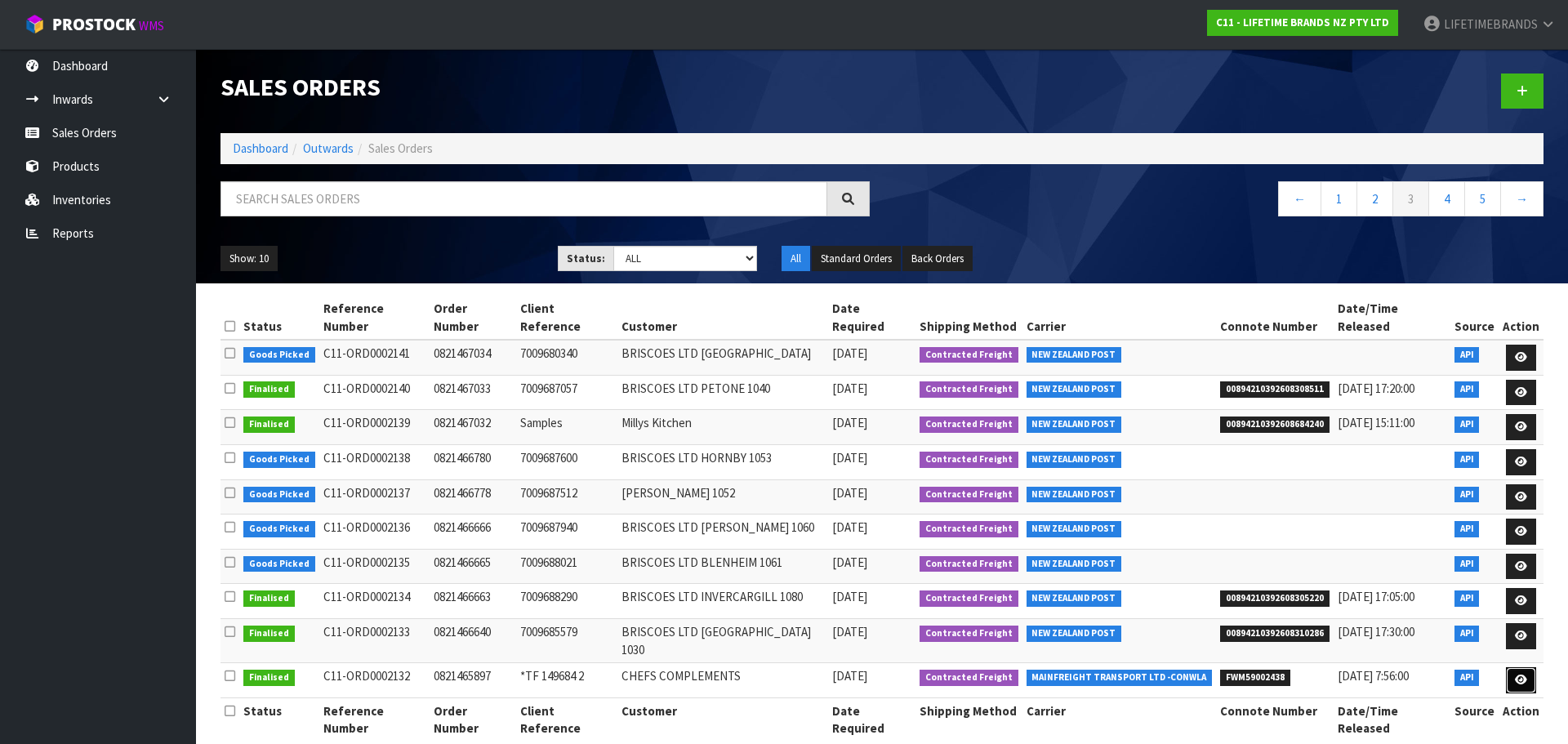
click at [1524, 675] on icon at bounding box center [1521, 680] width 13 height 11
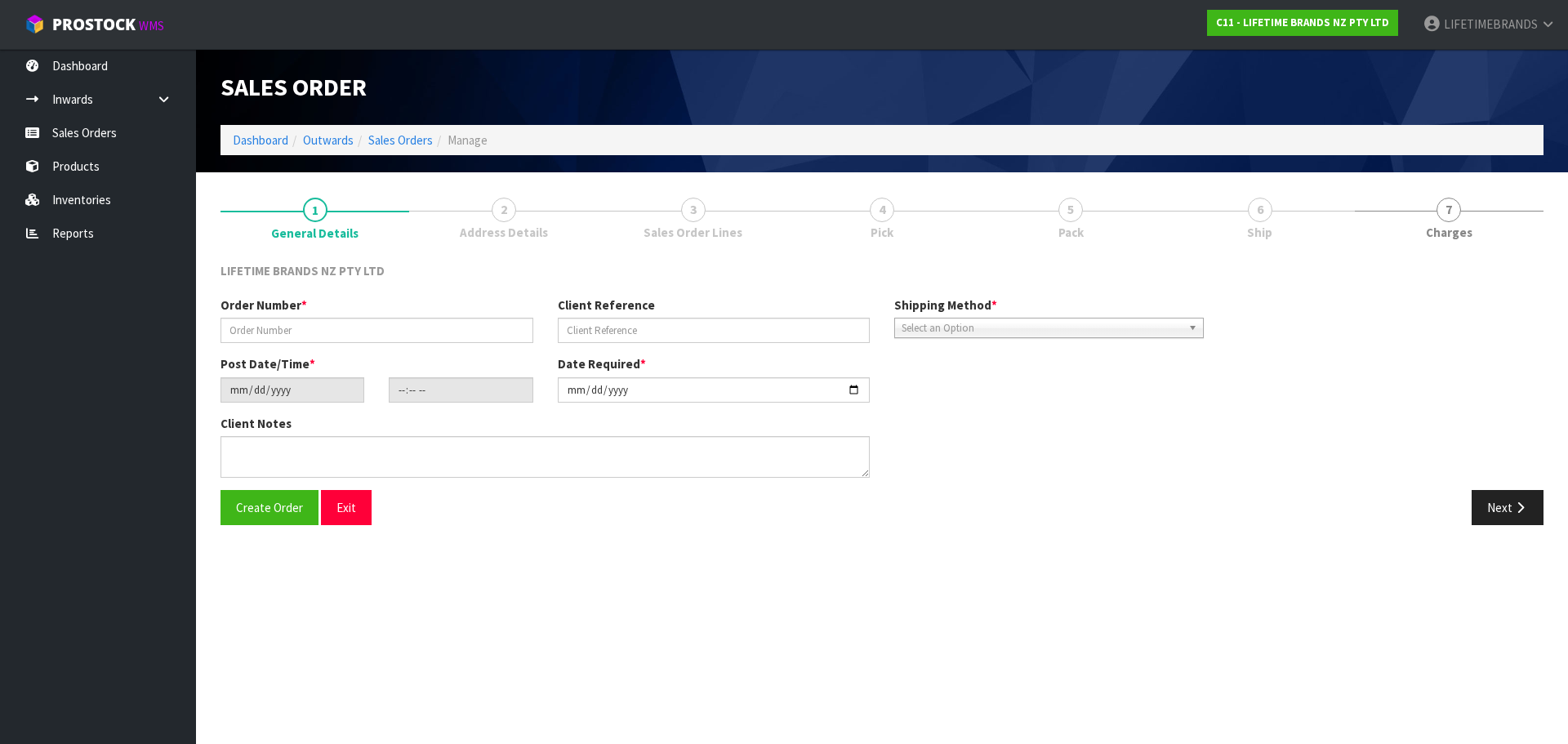
type input "0821465897"
type input "*TF 149684 2"
type input "[DATE]"
type input "07:54:40.000"
type input "[DATE]"
